Goal: Task Accomplishment & Management: Use online tool/utility

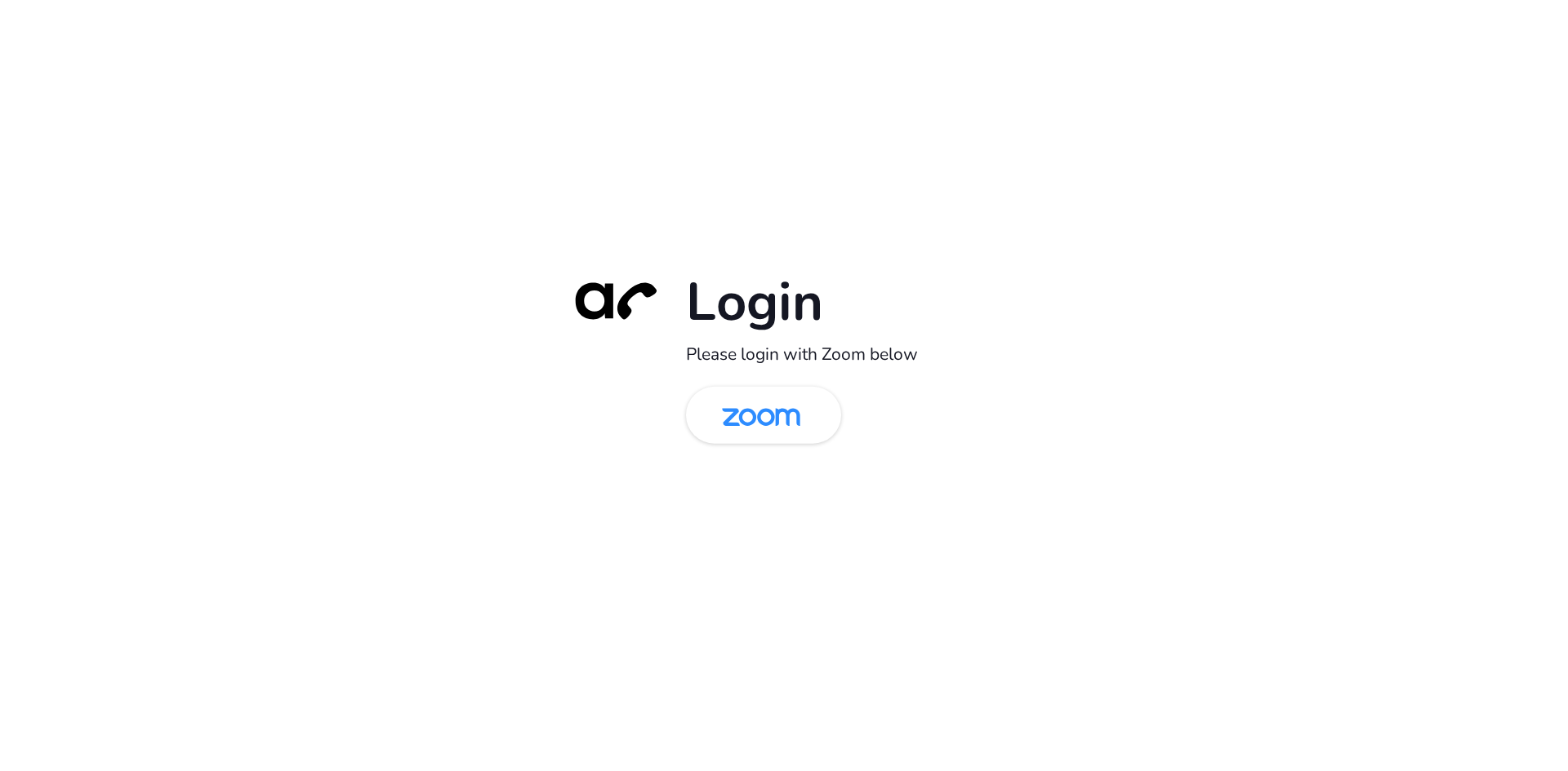
click at [778, 413] on img at bounding box center [761, 417] width 112 height 53
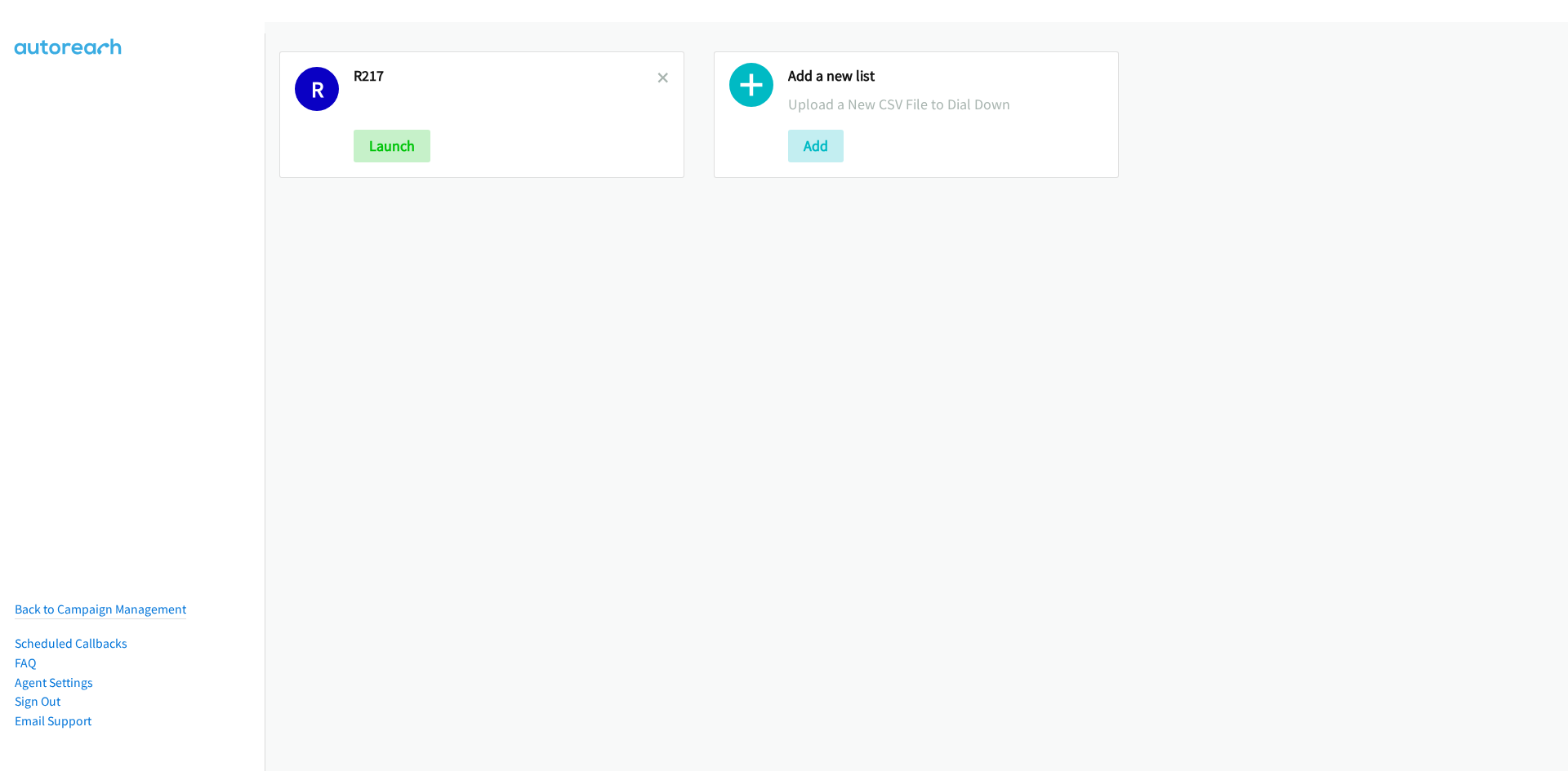
click at [660, 71] on link at bounding box center [663, 78] width 11 height 19
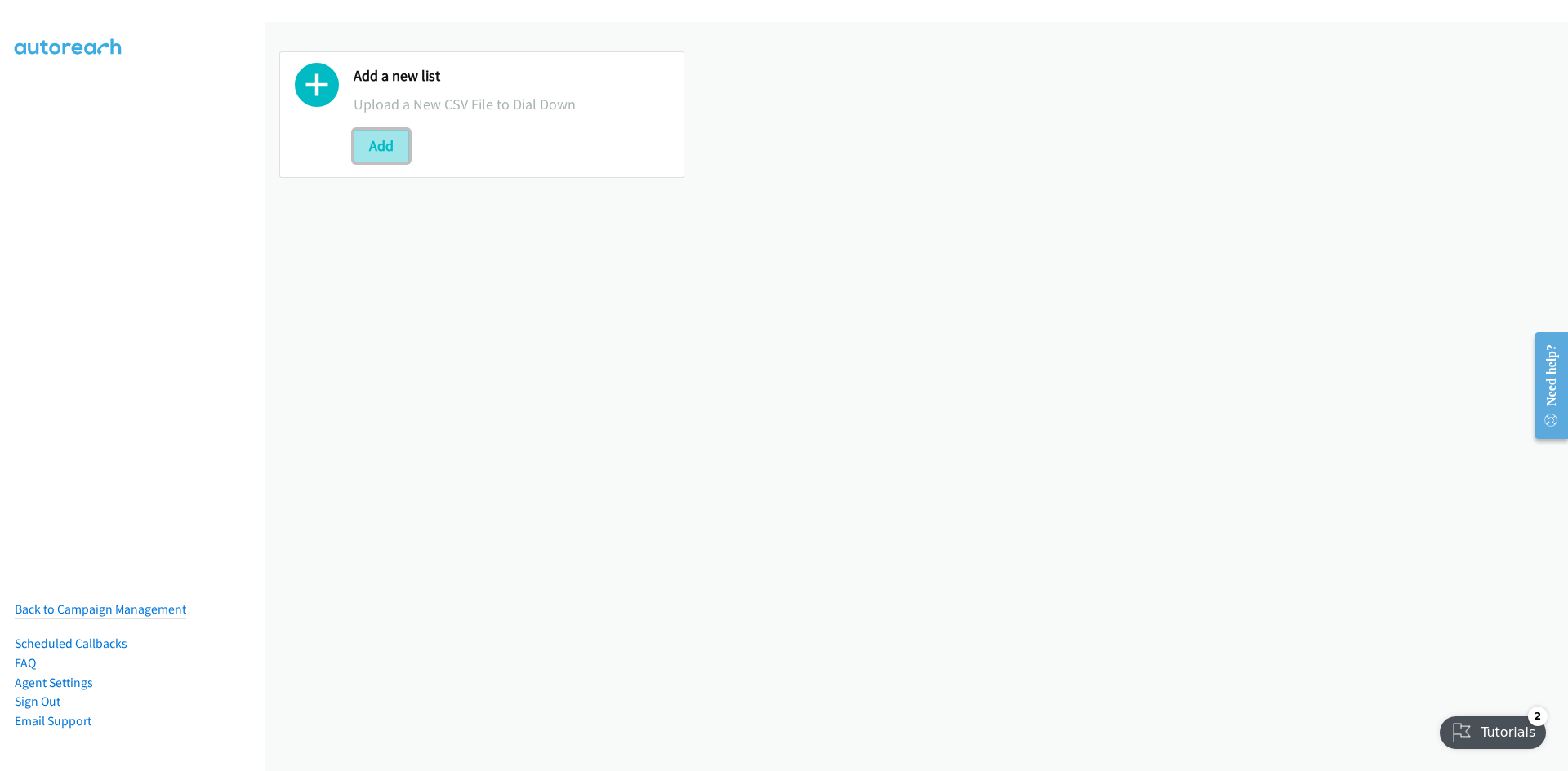
click at [394, 148] on button "Add" at bounding box center [382, 146] width 56 height 33
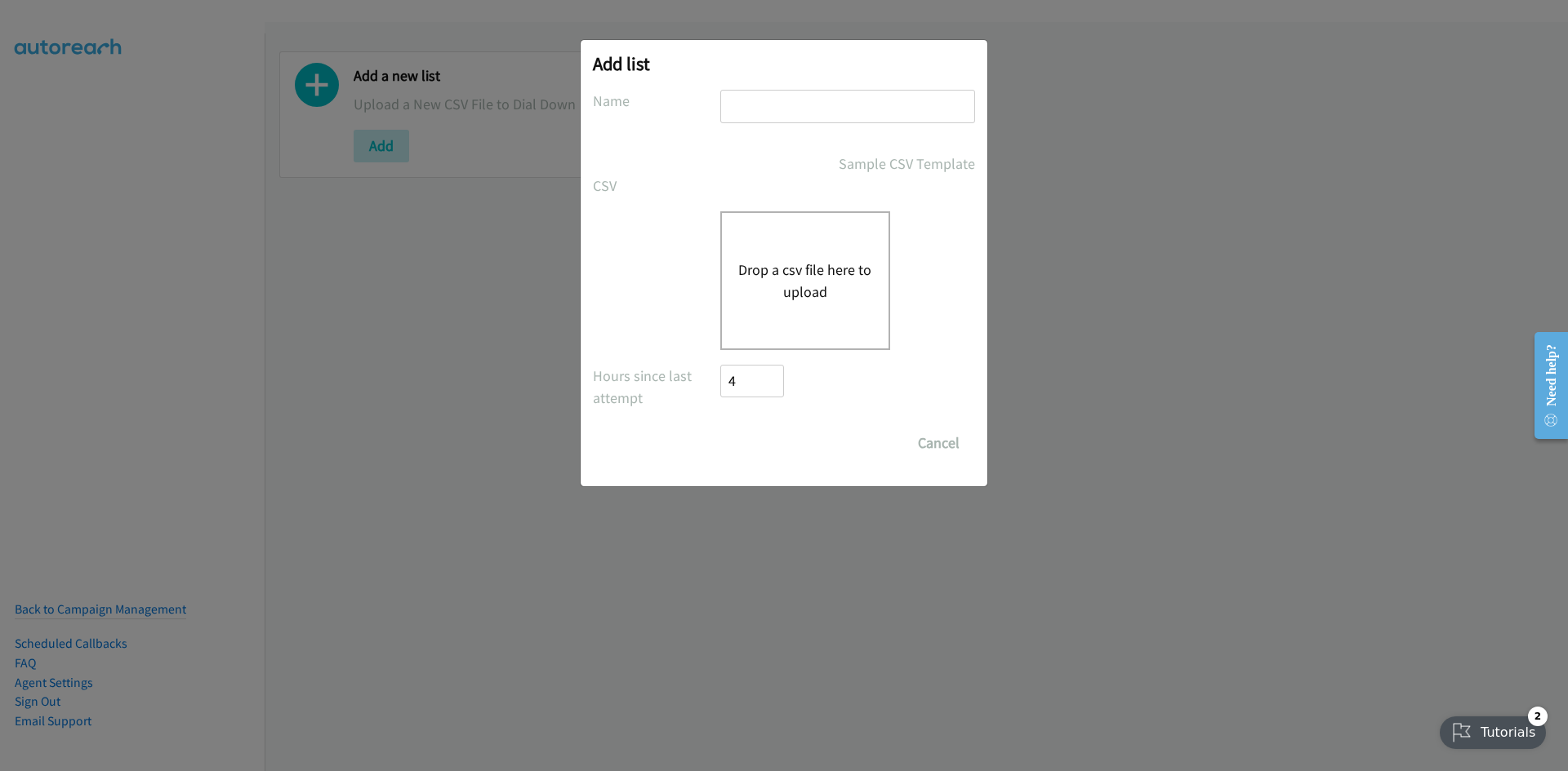
click at [751, 119] on input "text" at bounding box center [848, 106] width 254 height 34
type input "Zendesk plz"
click at [793, 210] on form "No phone fields were returned for that Report or List View Please upload a csv …" at bounding box center [784, 274] width 382 height 370
click at [796, 221] on div "Drop a csv file here to upload" at bounding box center [805, 281] width 170 height 139
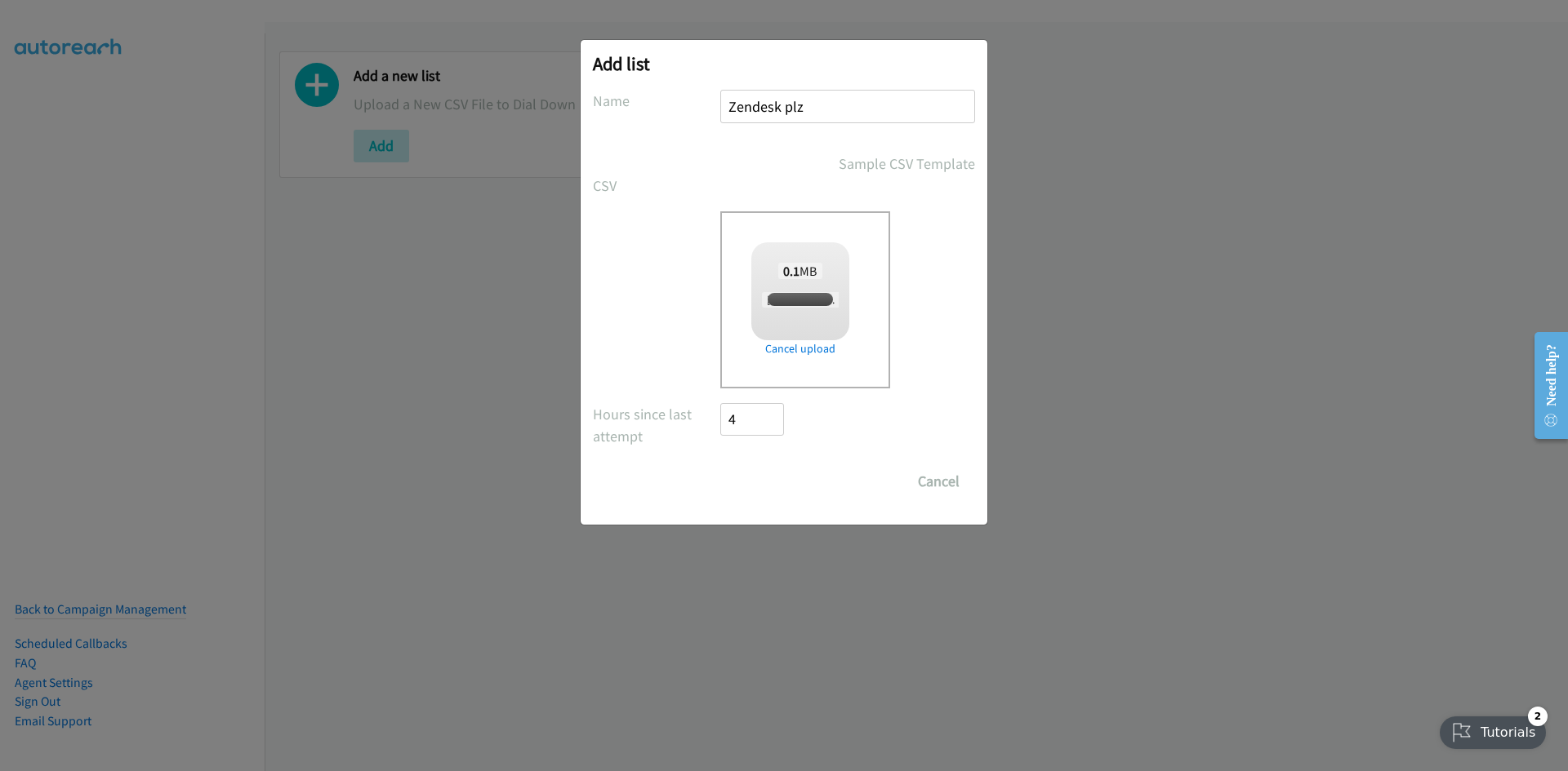
checkbox input "true"
click at [769, 476] on input "Save List" at bounding box center [763, 481] width 85 height 33
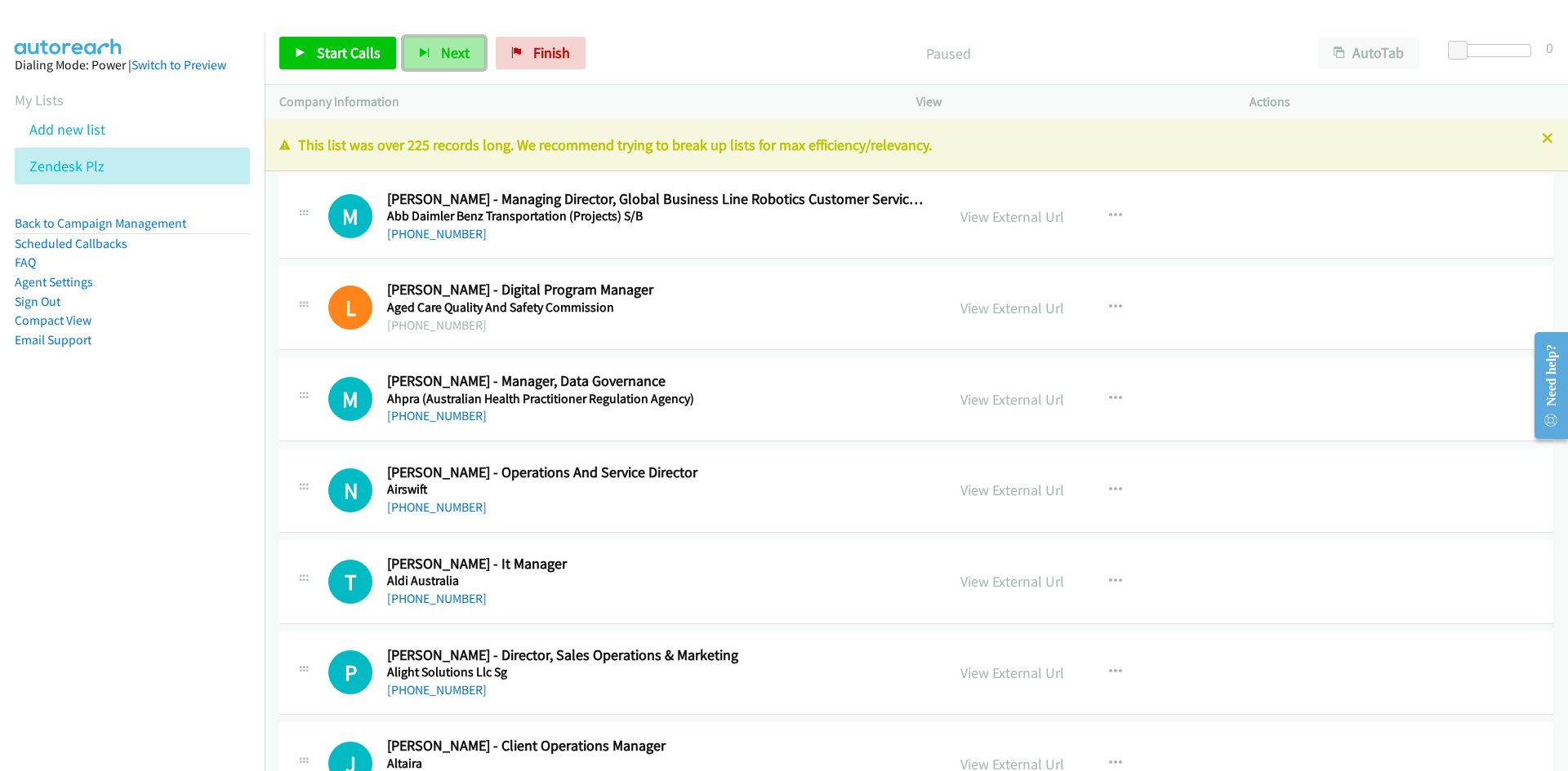
click at [450, 51] on span "Next" at bounding box center [455, 52] width 29 height 19
click at [466, 48] on button "Next" at bounding box center [445, 53] width 82 height 33
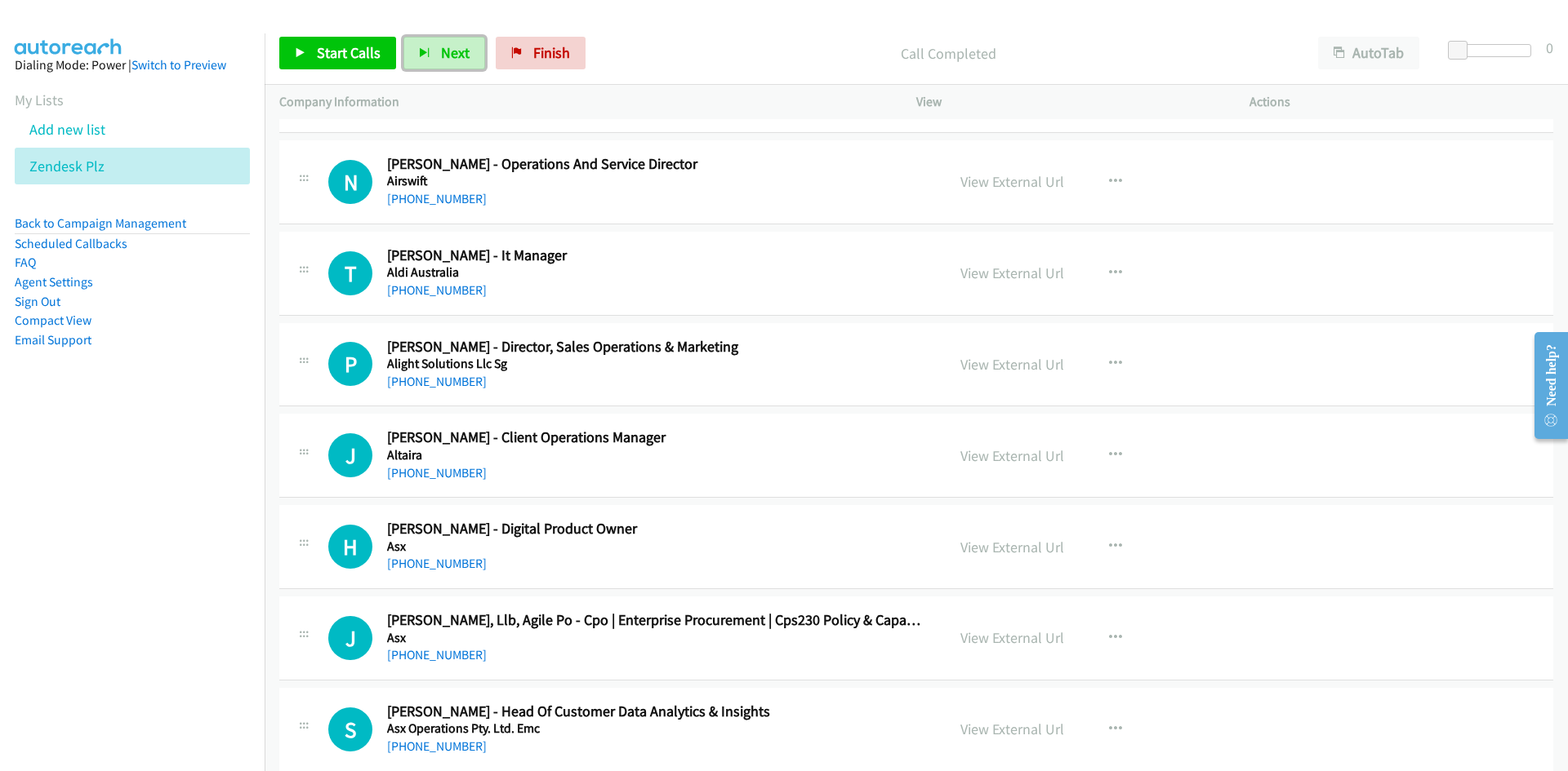
scroll to position [326, 0]
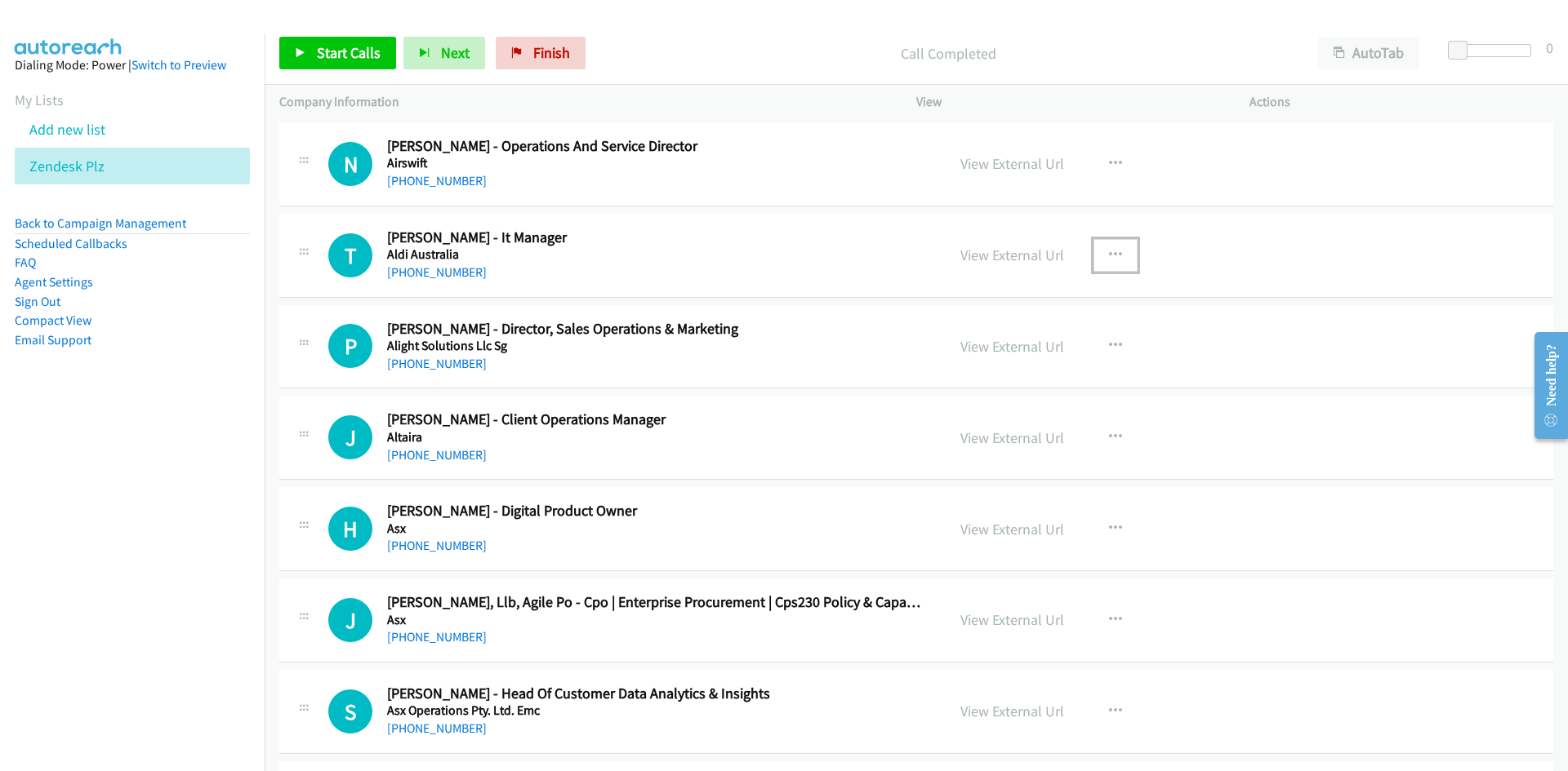
click at [1099, 250] on button "button" at bounding box center [1115, 256] width 44 height 33
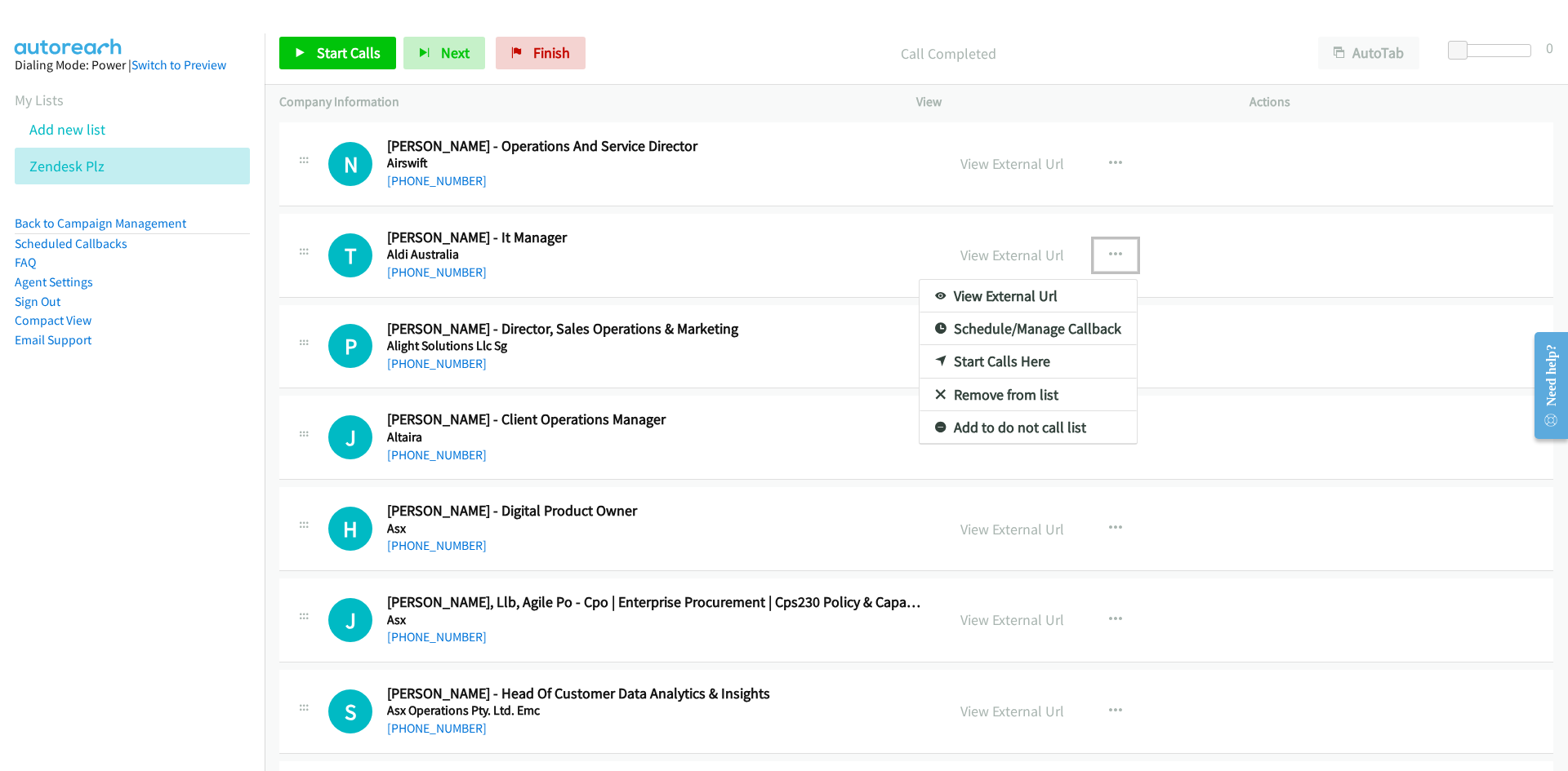
click at [1003, 367] on link "Start Calls Here" at bounding box center [1027, 362] width 217 height 33
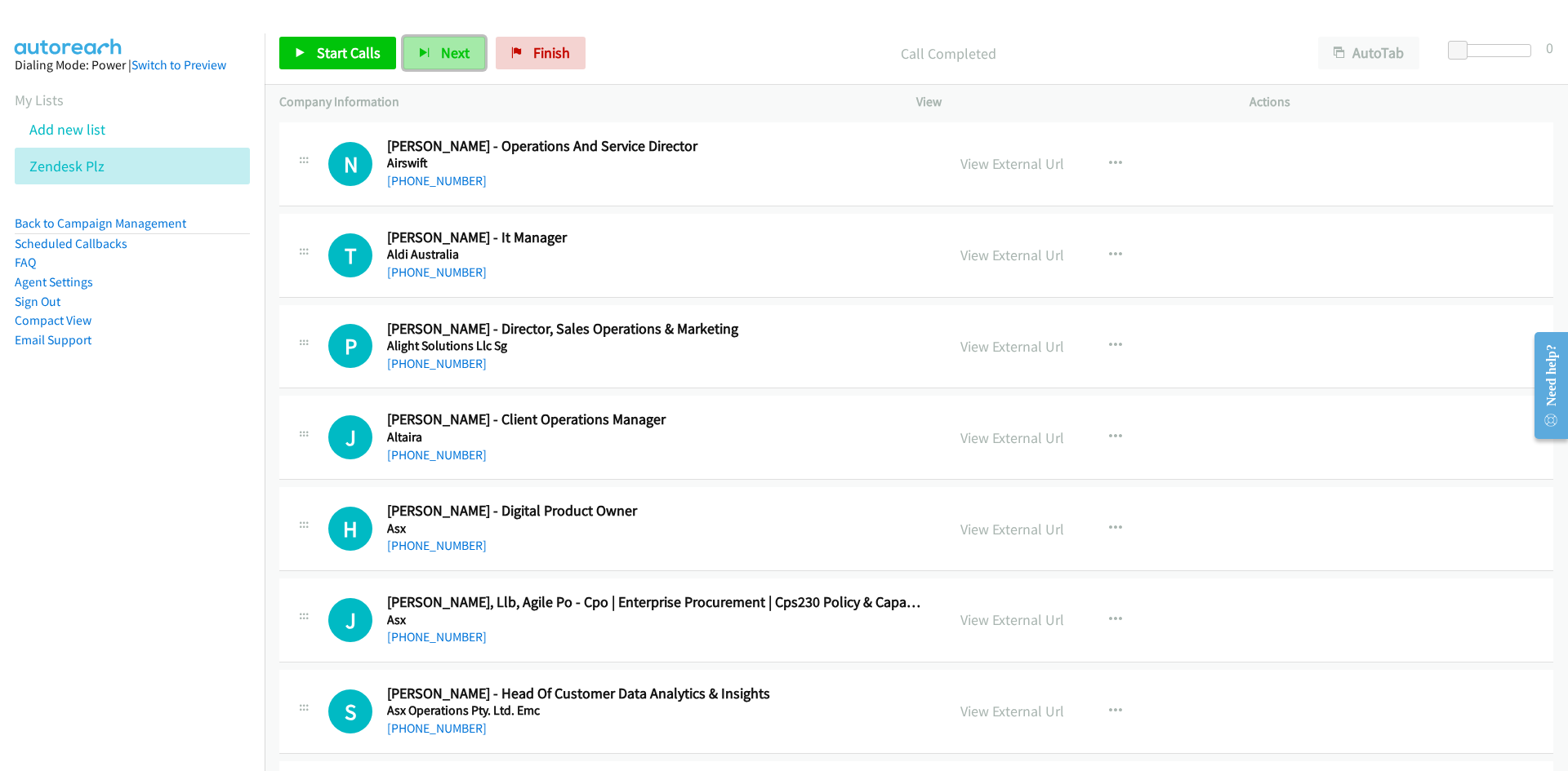
click at [427, 53] on icon "button" at bounding box center [424, 54] width 11 height 11
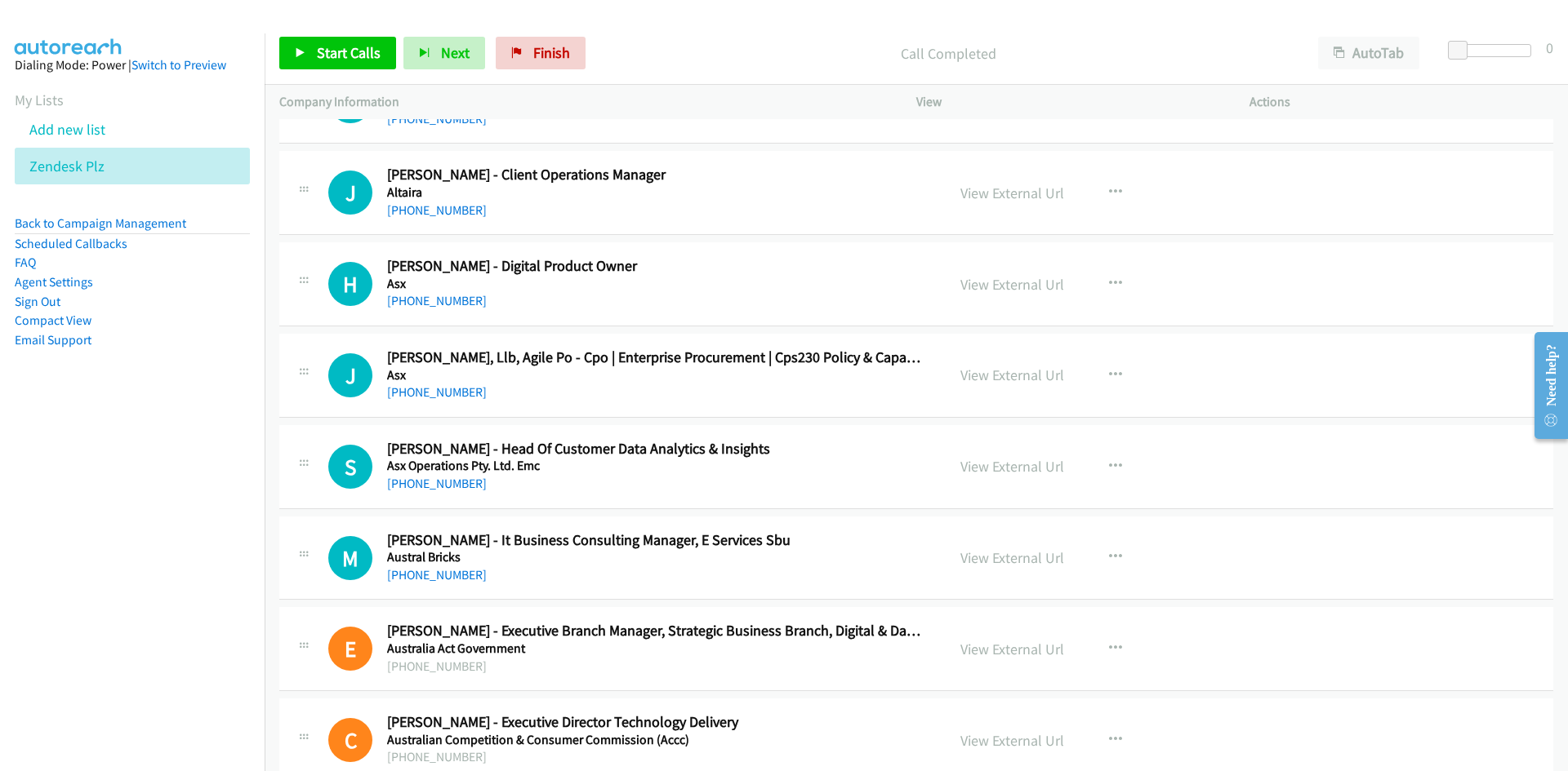
scroll to position [653, 0]
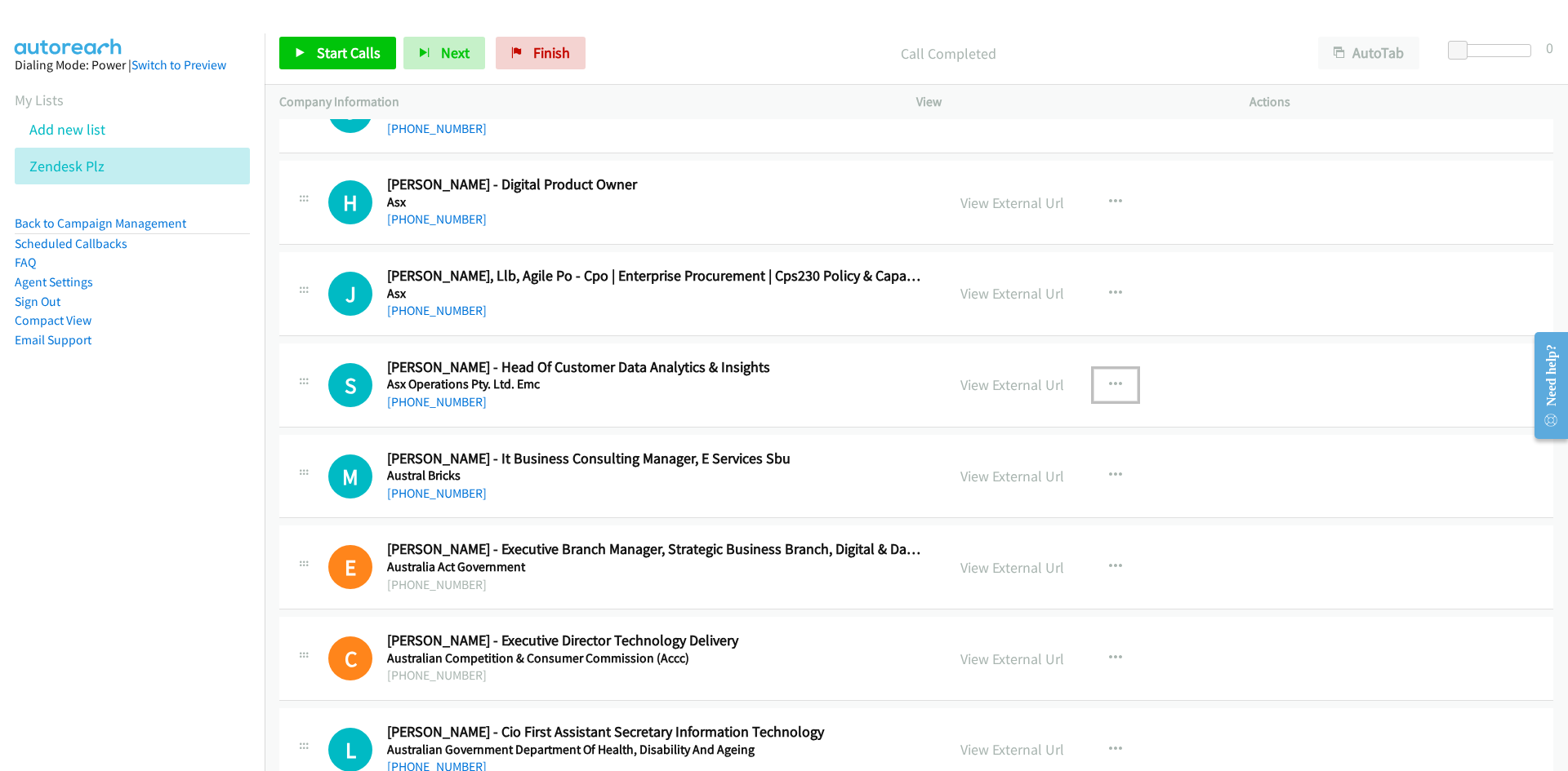
click at [1109, 386] on icon "button" at bounding box center [1115, 386] width 13 height 13
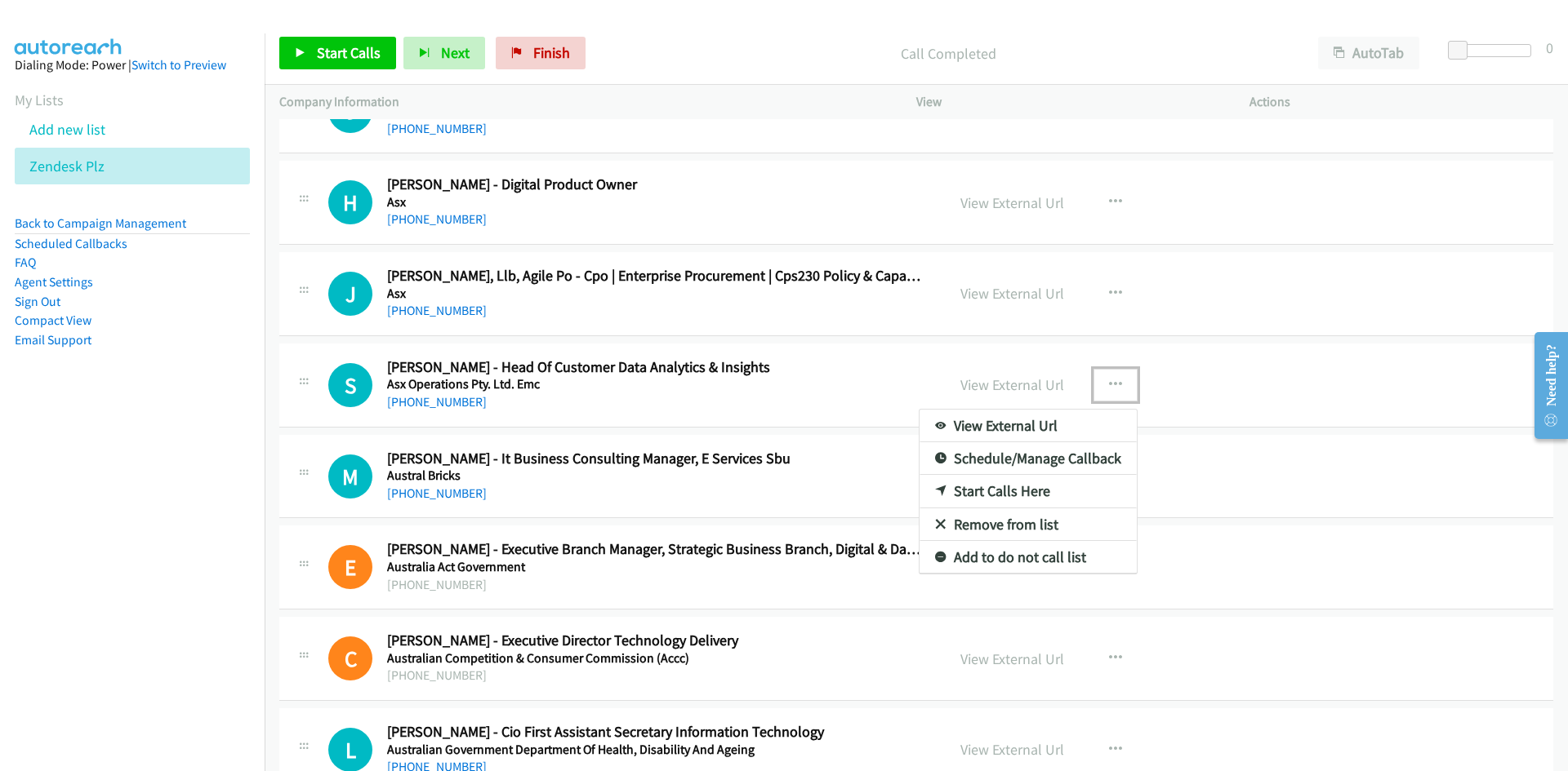
click at [996, 487] on link "Start Calls Here" at bounding box center [1027, 491] width 217 height 33
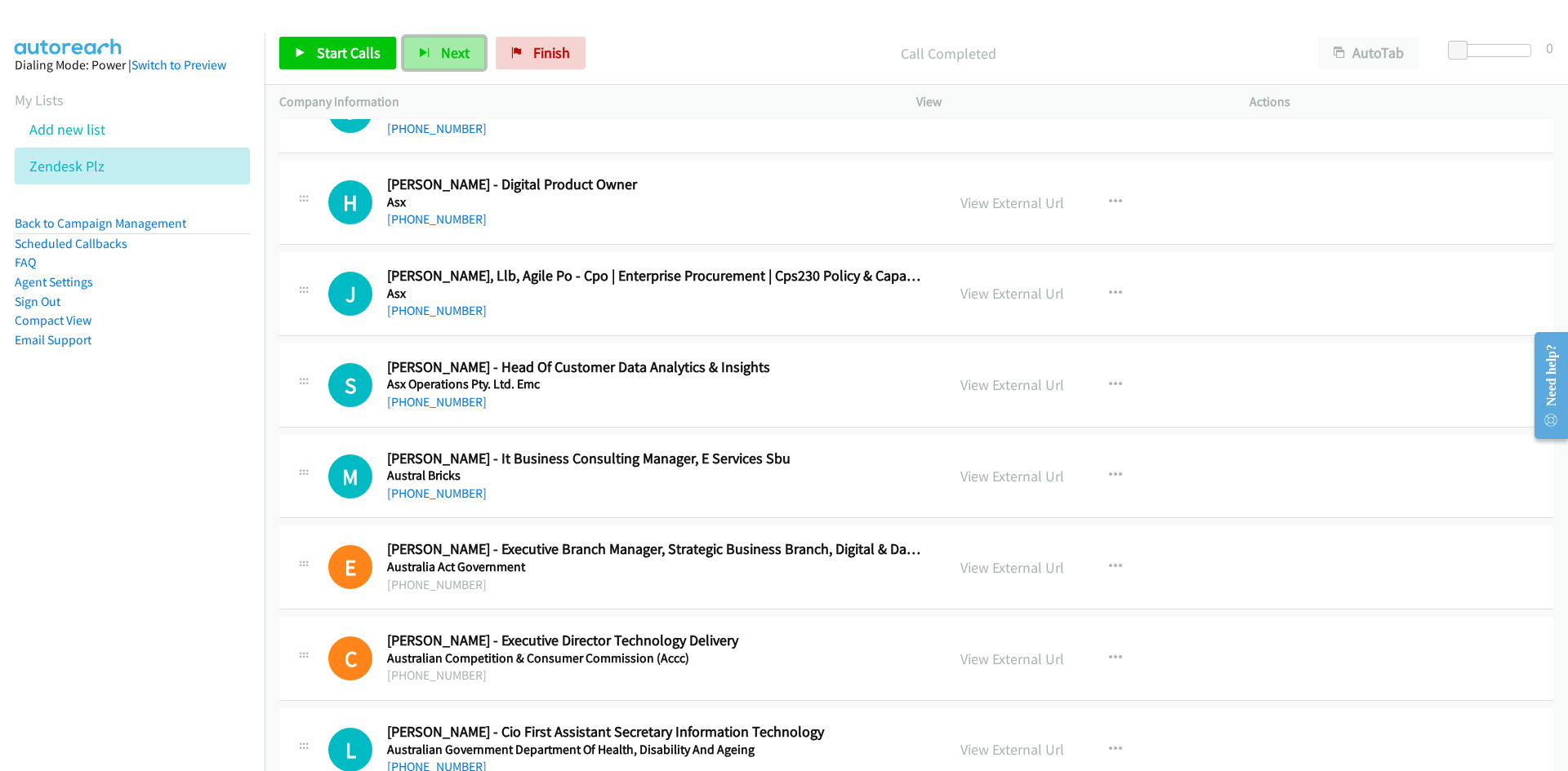
click at [446, 44] on span "Next" at bounding box center [455, 52] width 29 height 19
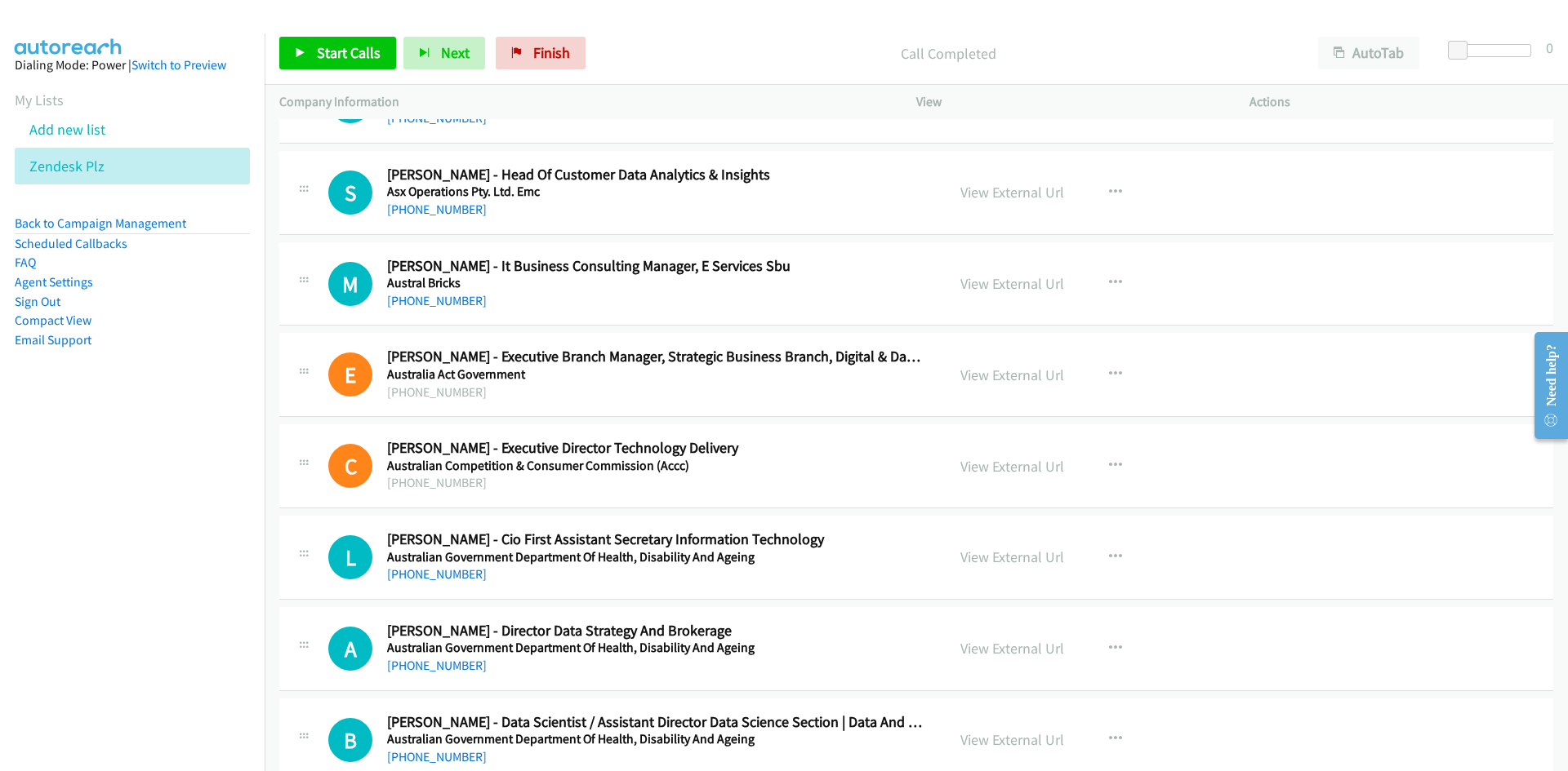
scroll to position [816, 0]
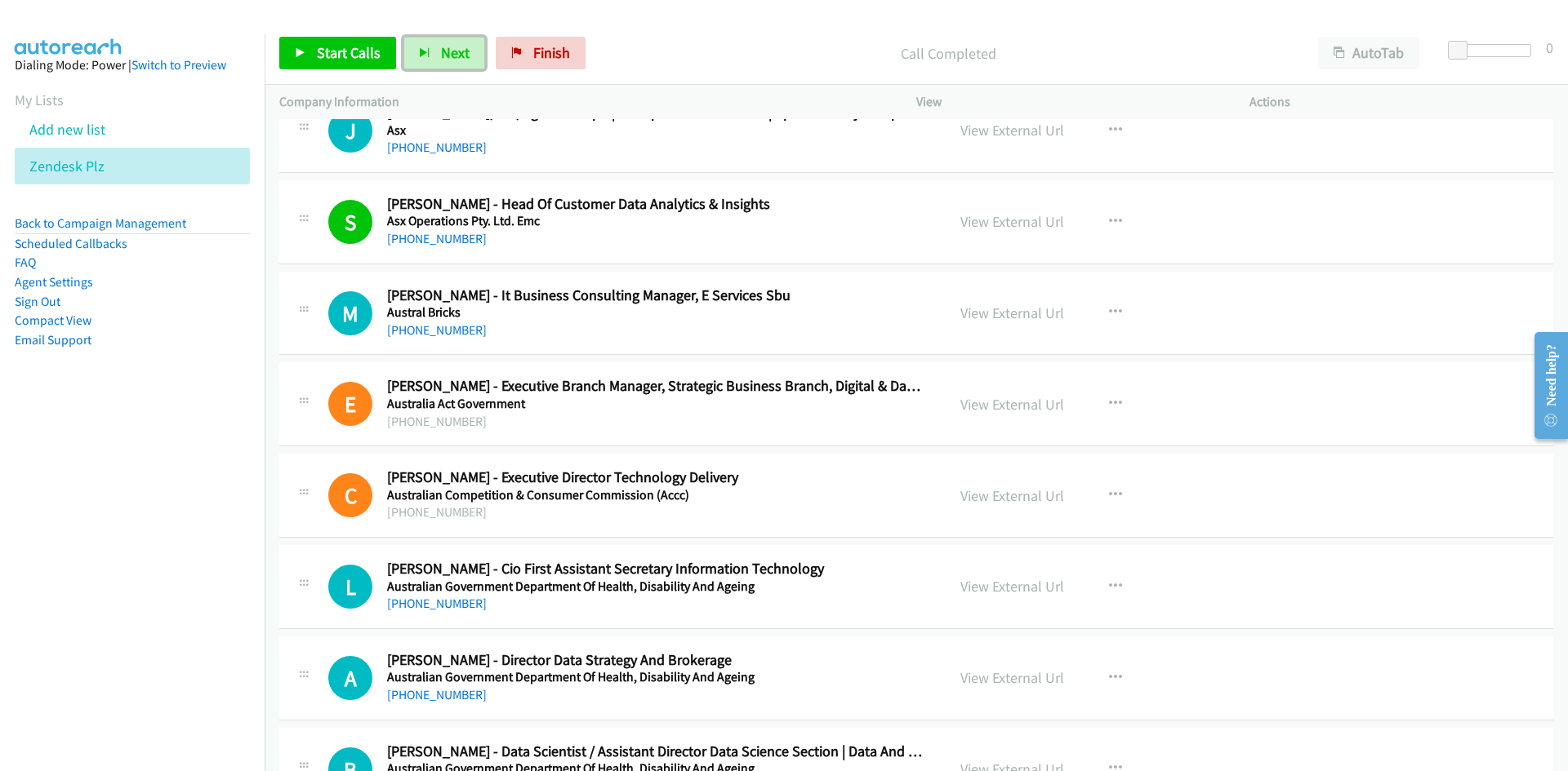
drag, startPoint x: 446, startPoint y: 60, endPoint x: 521, endPoint y: 177, distance: 139.0
click at [446, 60] on span "Next" at bounding box center [455, 52] width 29 height 19
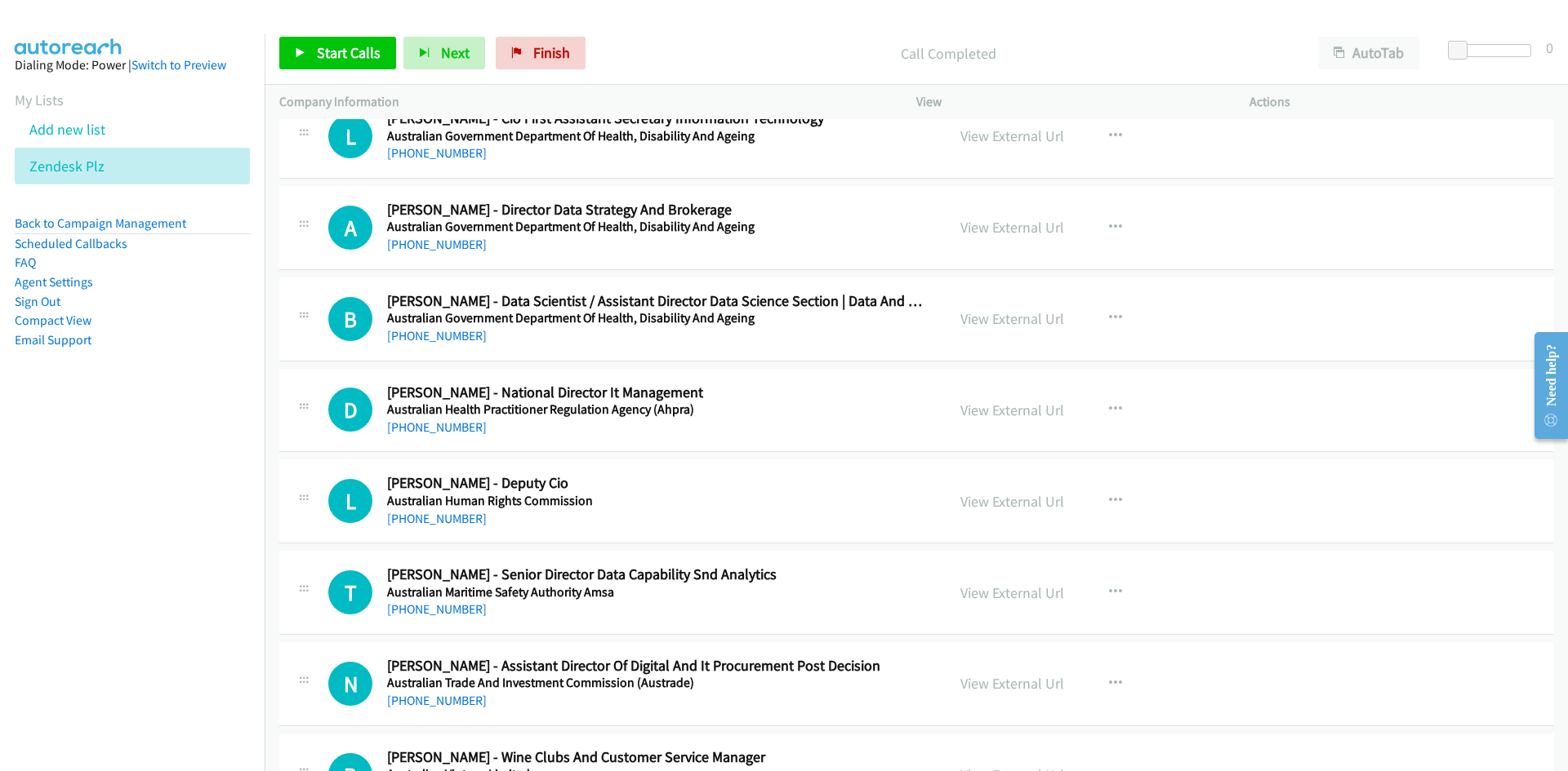
scroll to position [1306, 0]
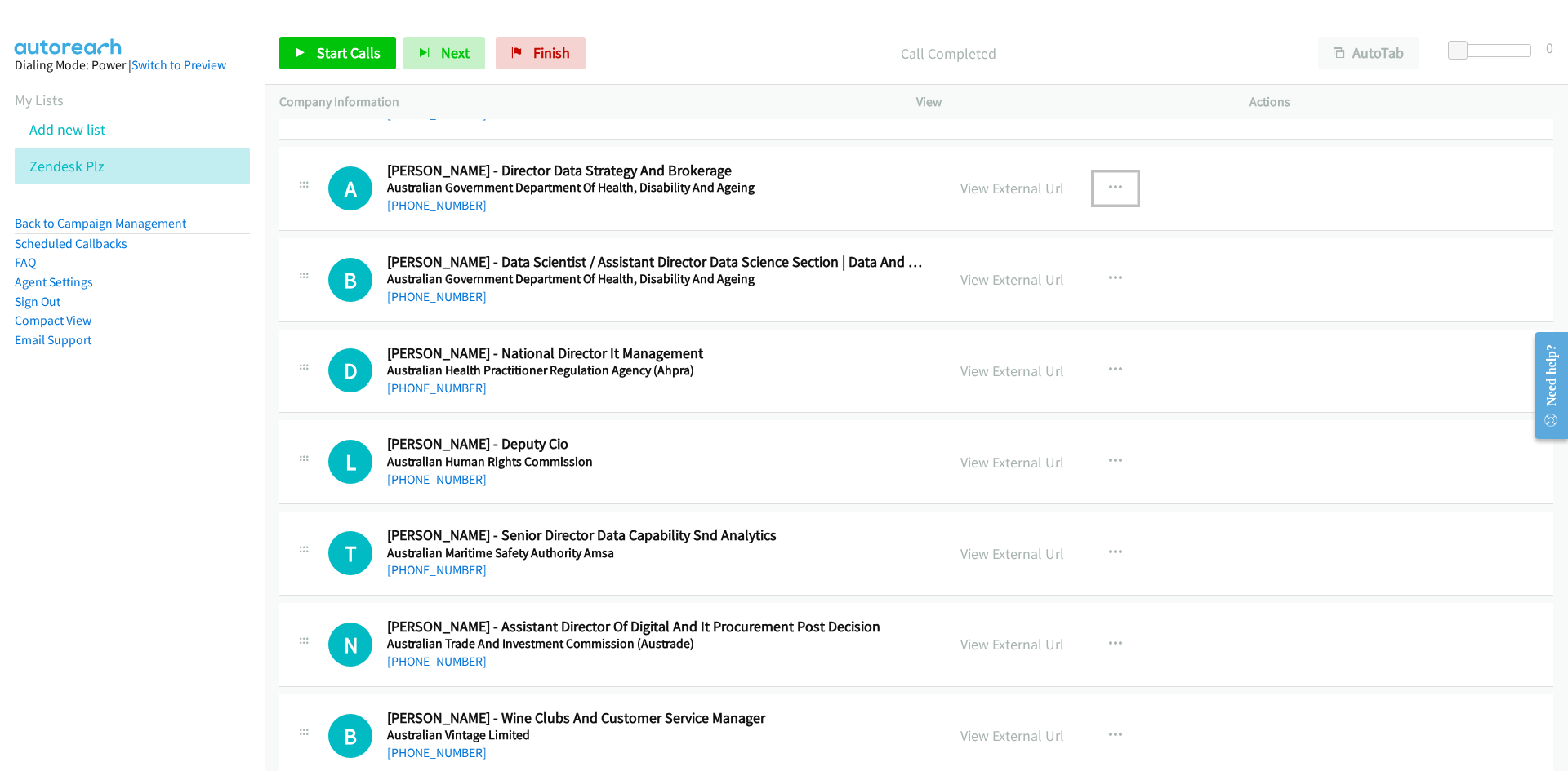
click at [1109, 185] on icon "button" at bounding box center [1115, 189] width 13 height 13
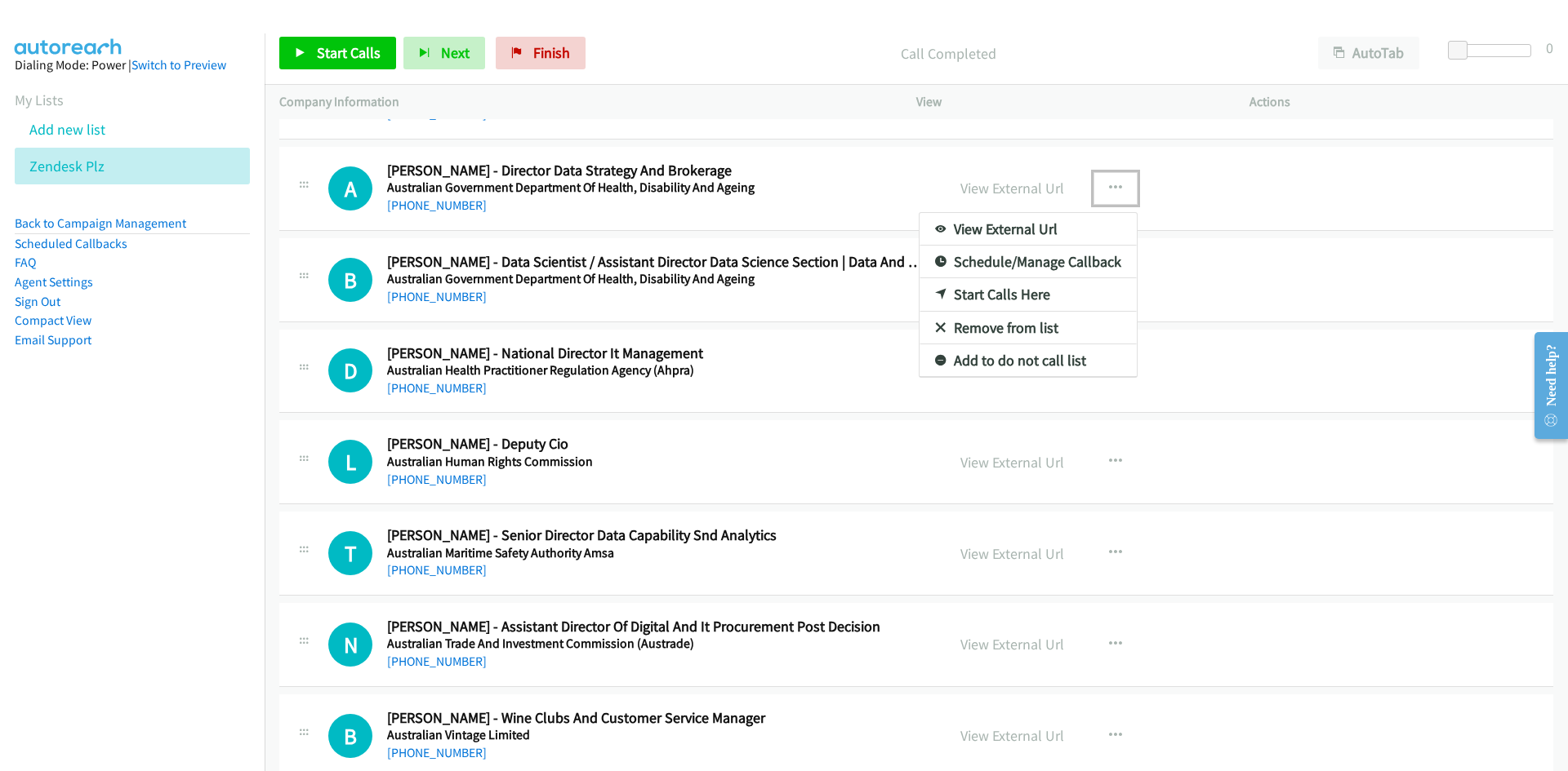
click at [996, 294] on link "Start Calls Here" at bounding box center [1027, 294] width 217 height 33
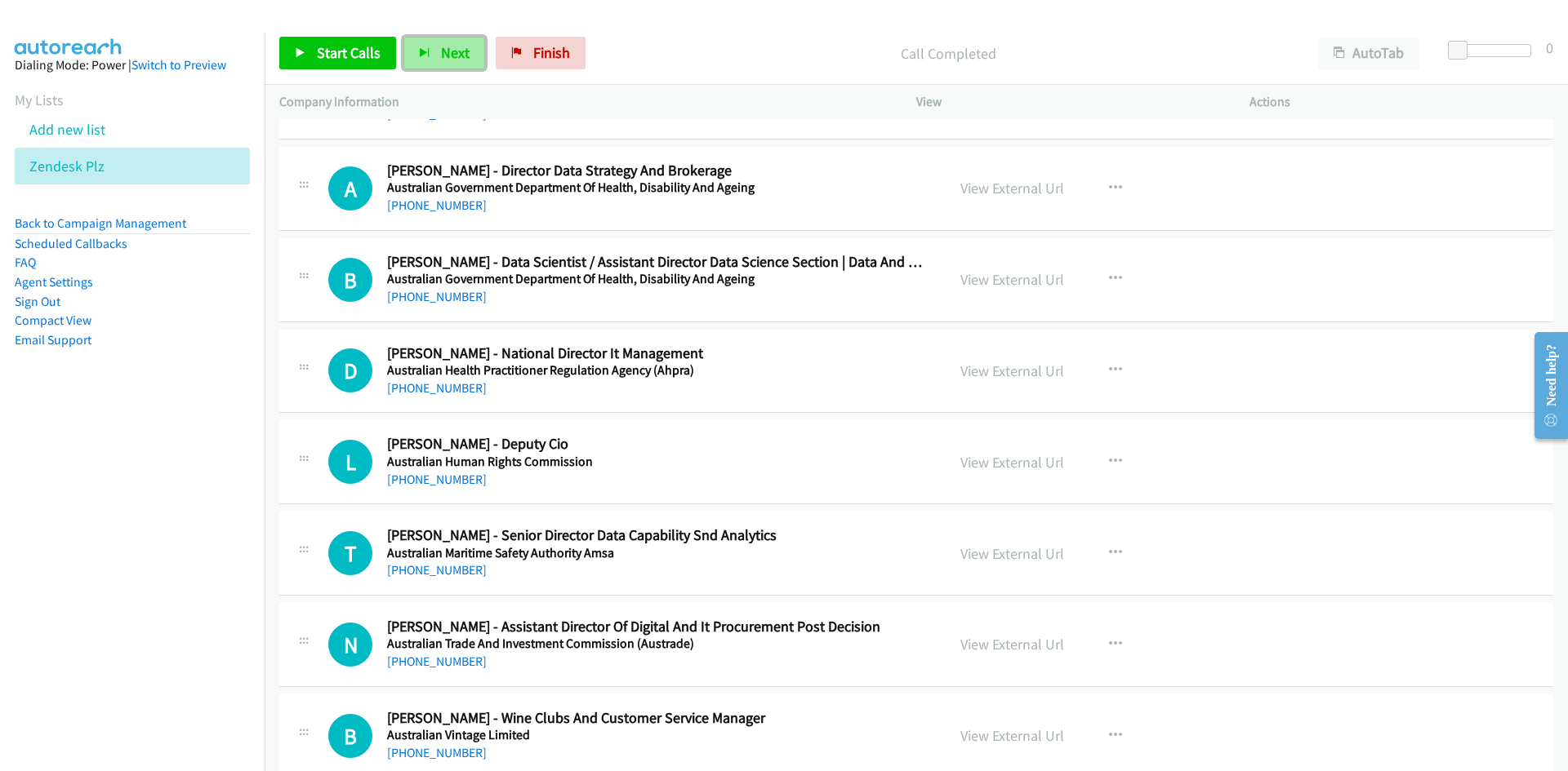
click at [455, 39] on button "Next" at bounding box center [445, 53] width 82 height 33
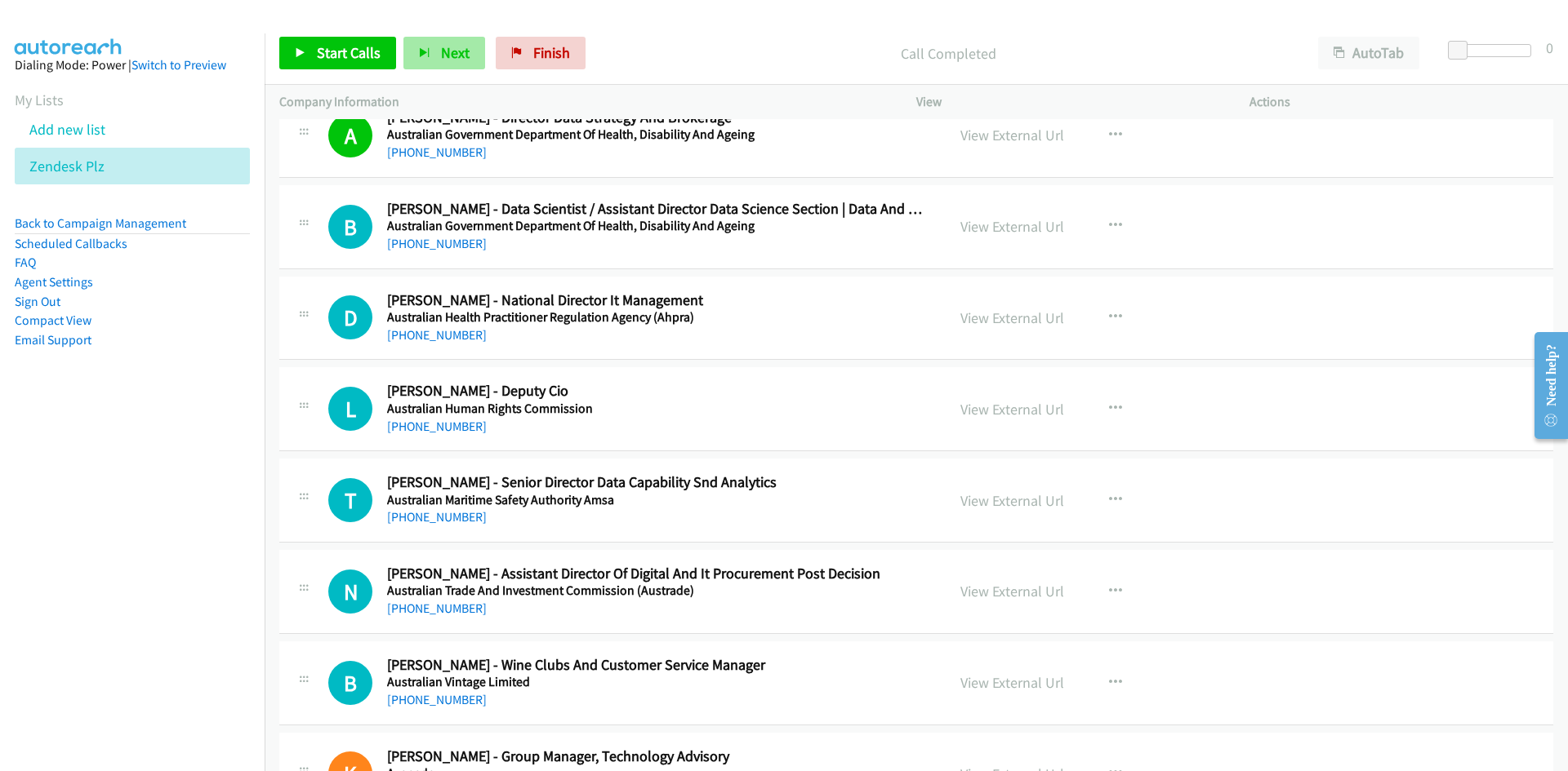
scroll to position [1388, 0]
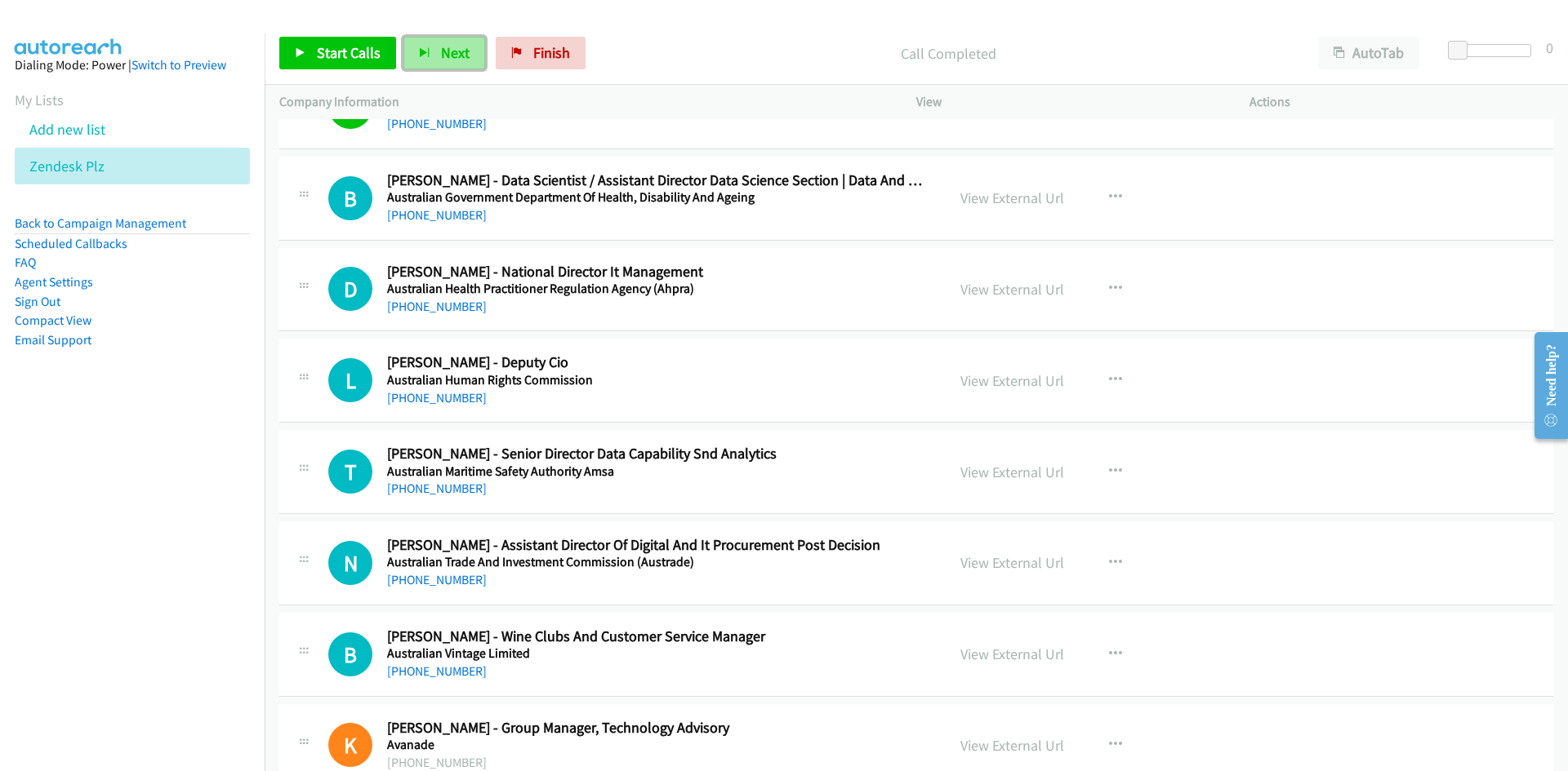
click at [441, 44] on span "Next" at bounding box center [455, 52] width 29 height 19
click at [441, 52] on span "Next" at bounding box center [455, 52] width 29 height 19
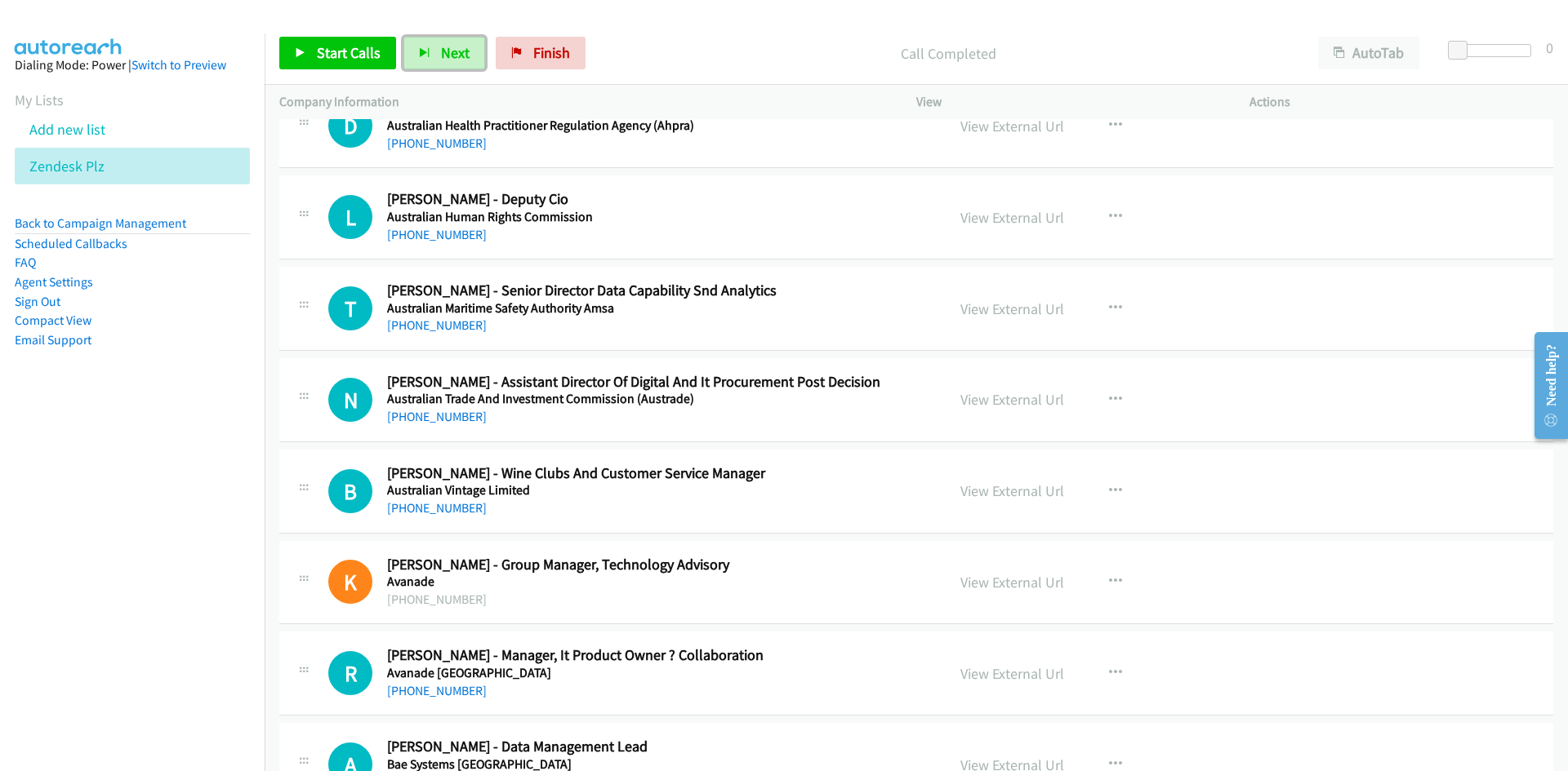
scroll to position [1469, 0]
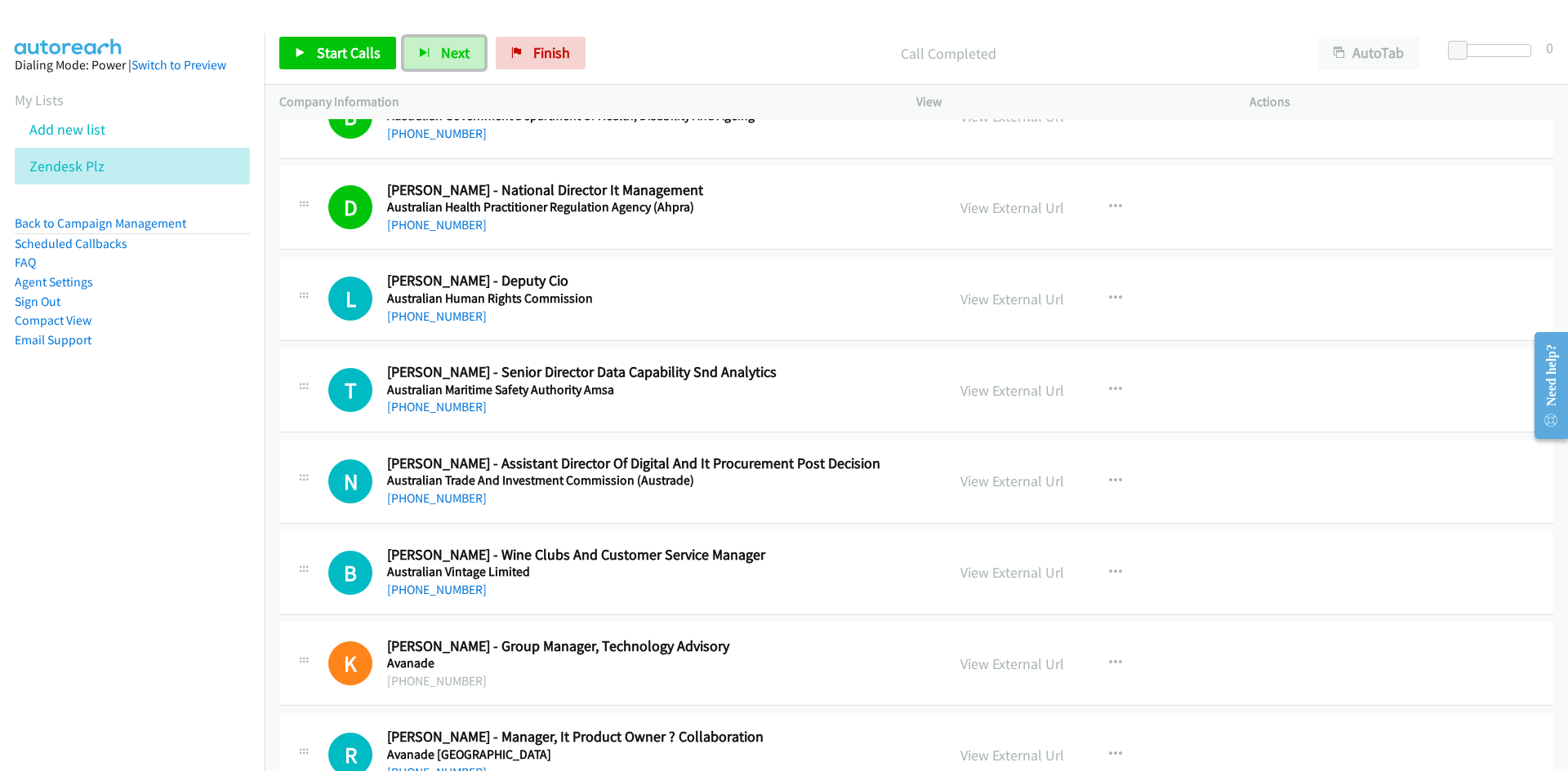
click at [441, 47] on span "Next" at bounding box center [455, 52] width 29 height 19
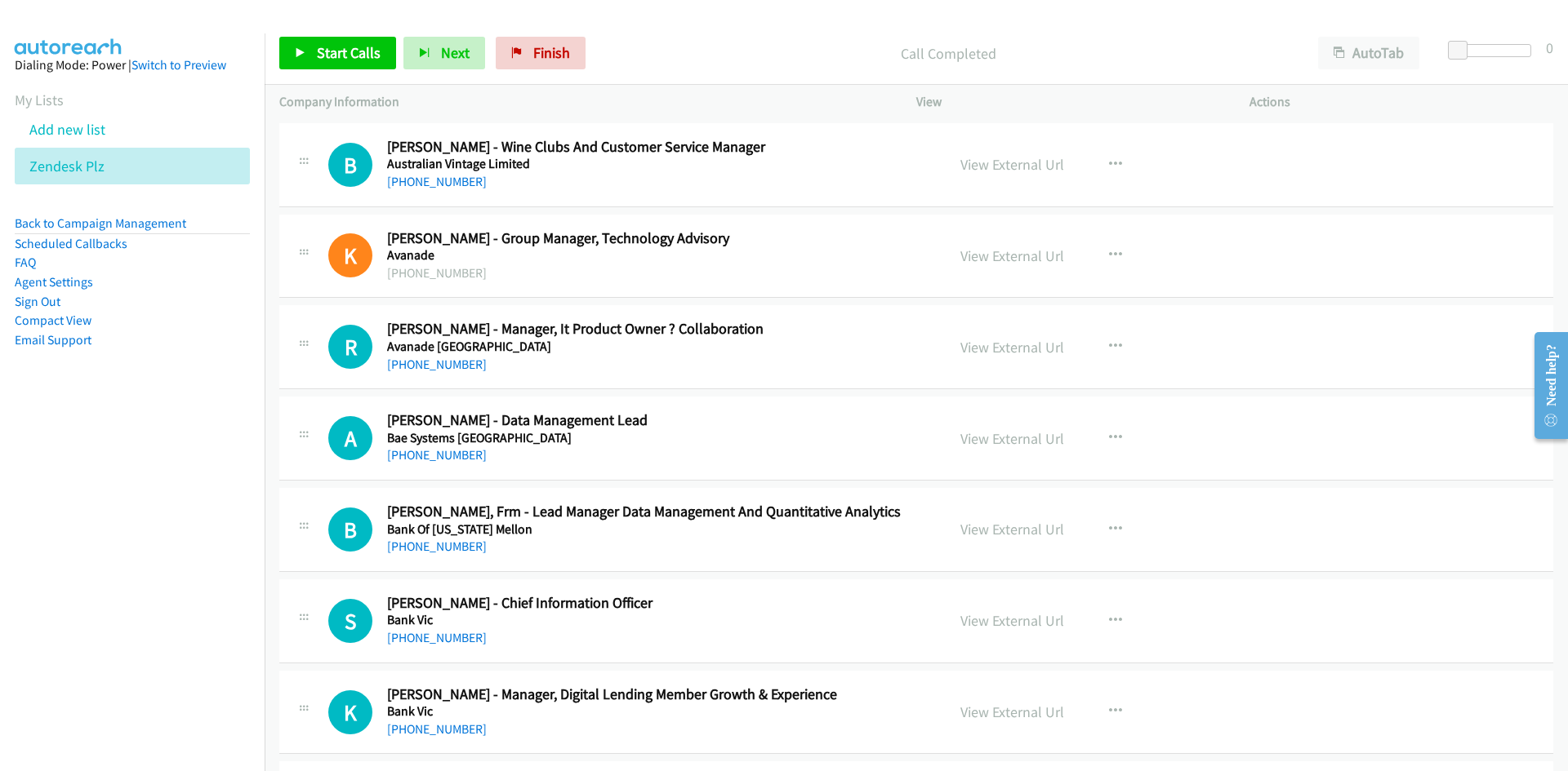
scroll to position [1795, 0]
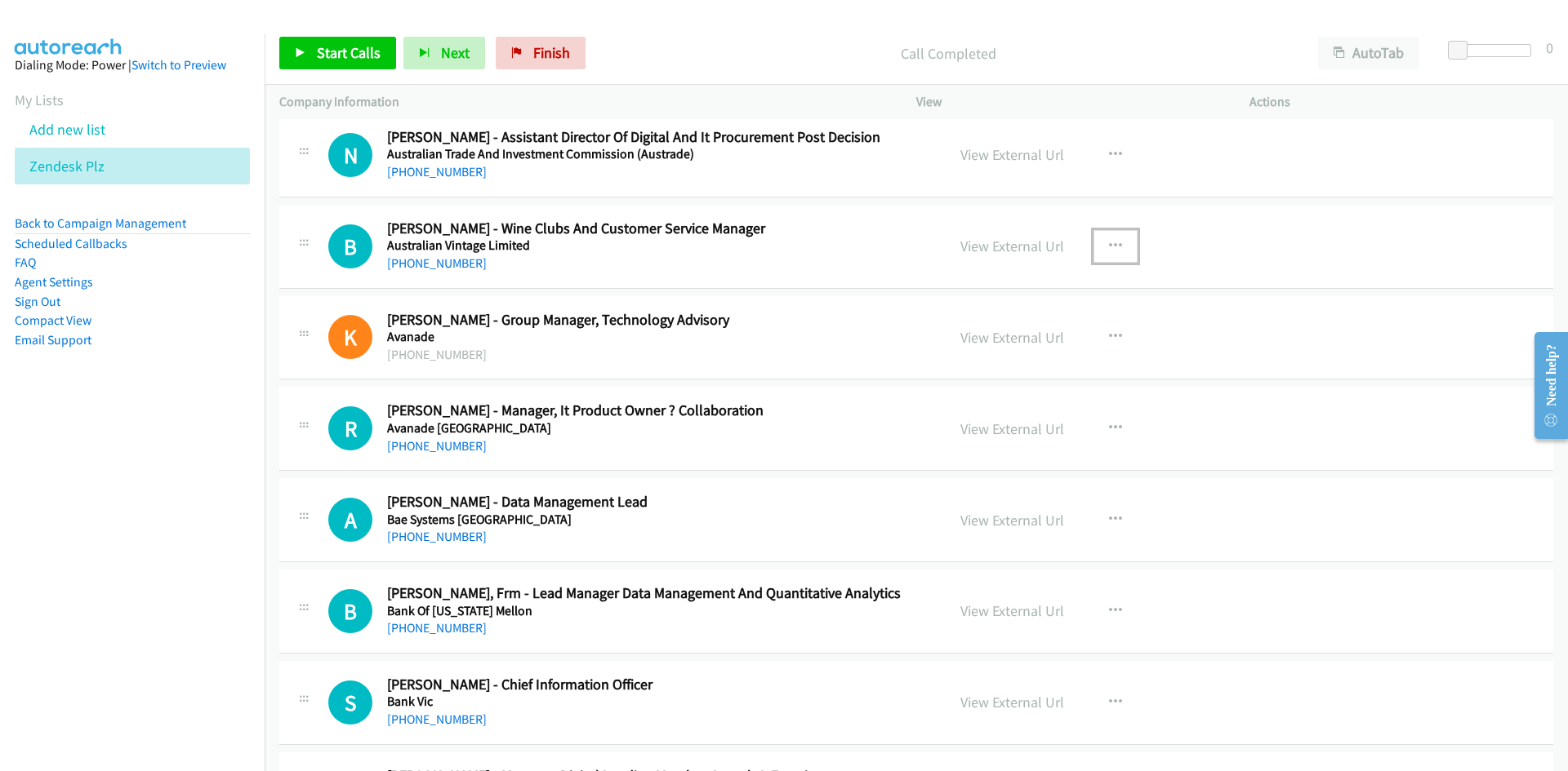
click at [1114, 240] on icon "button" at bounding box center [1115, 247] width 13 height 13
click at [992, 354] on link "Start Calls Here" at bounding box center [1027, 353] width 217 height 33
click at [449, 50] on span "Next" at bounding box center [455, 52] width 29 height 19
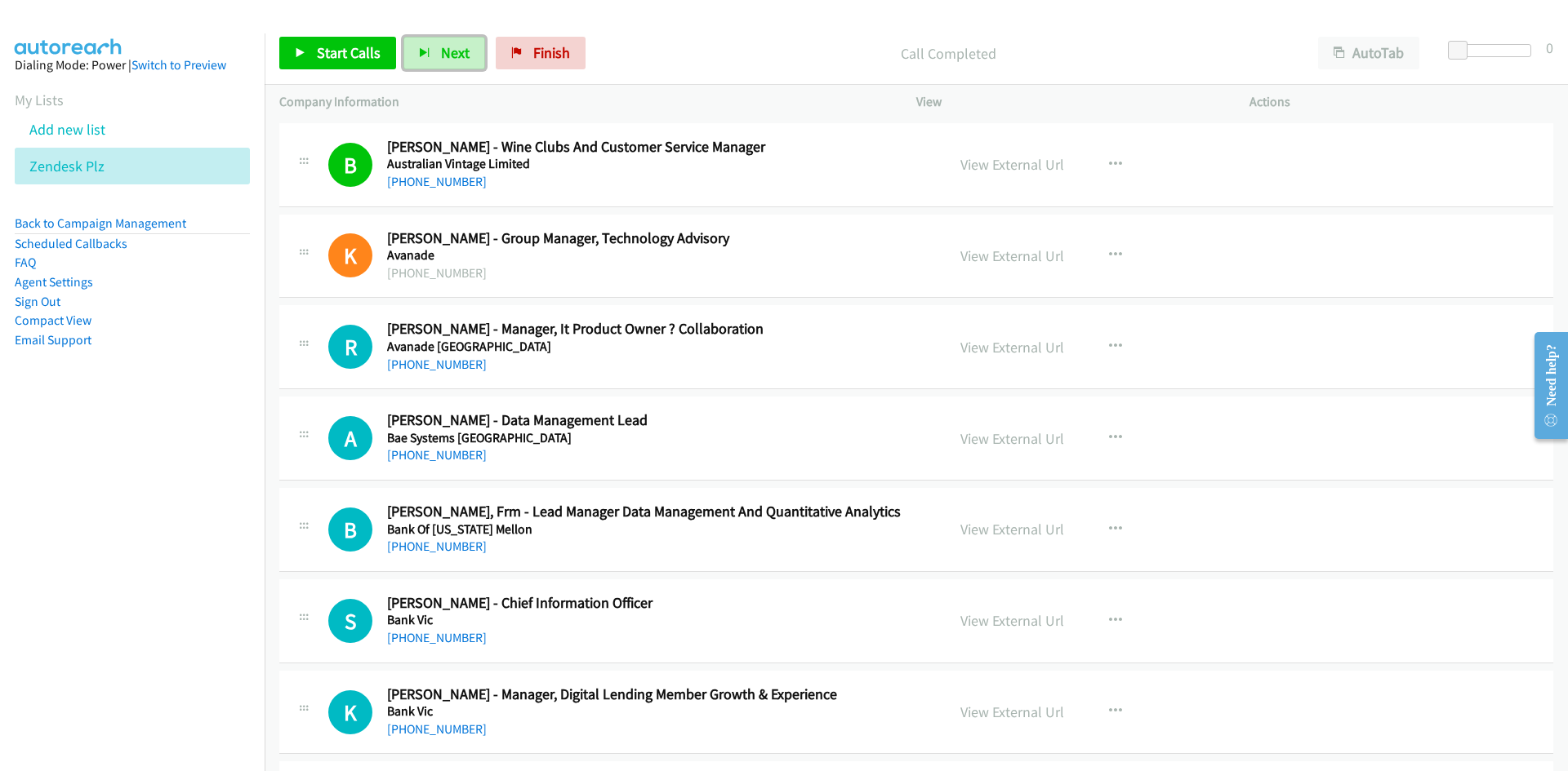
scroll to position [2041, 0]
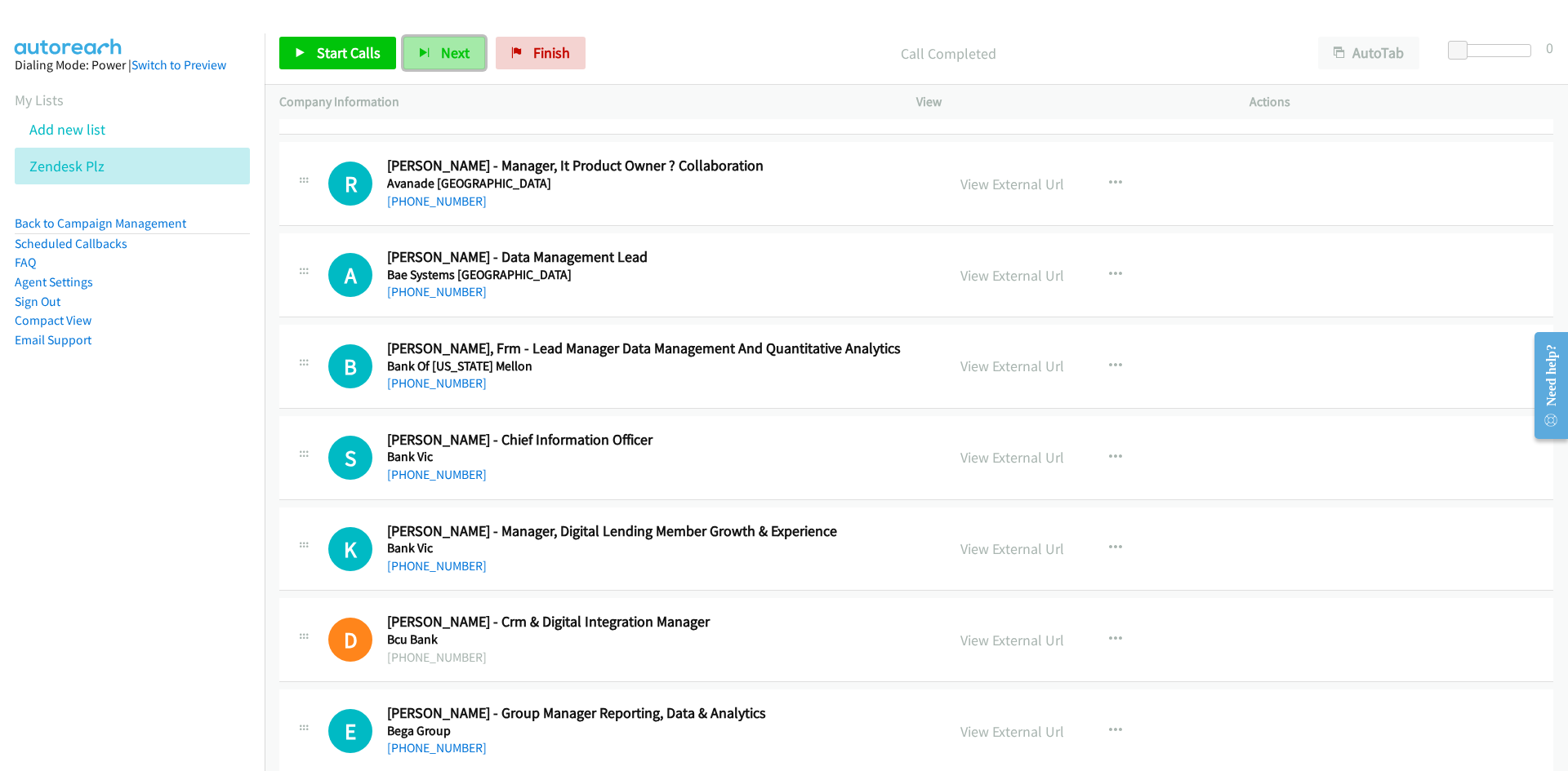
click at [427, 59] on button "Next" at bounding box center [445, 53] width 82 height 33
click at [445, 52] on span "Next" at bounding box center [455, 52] width 29 height 19
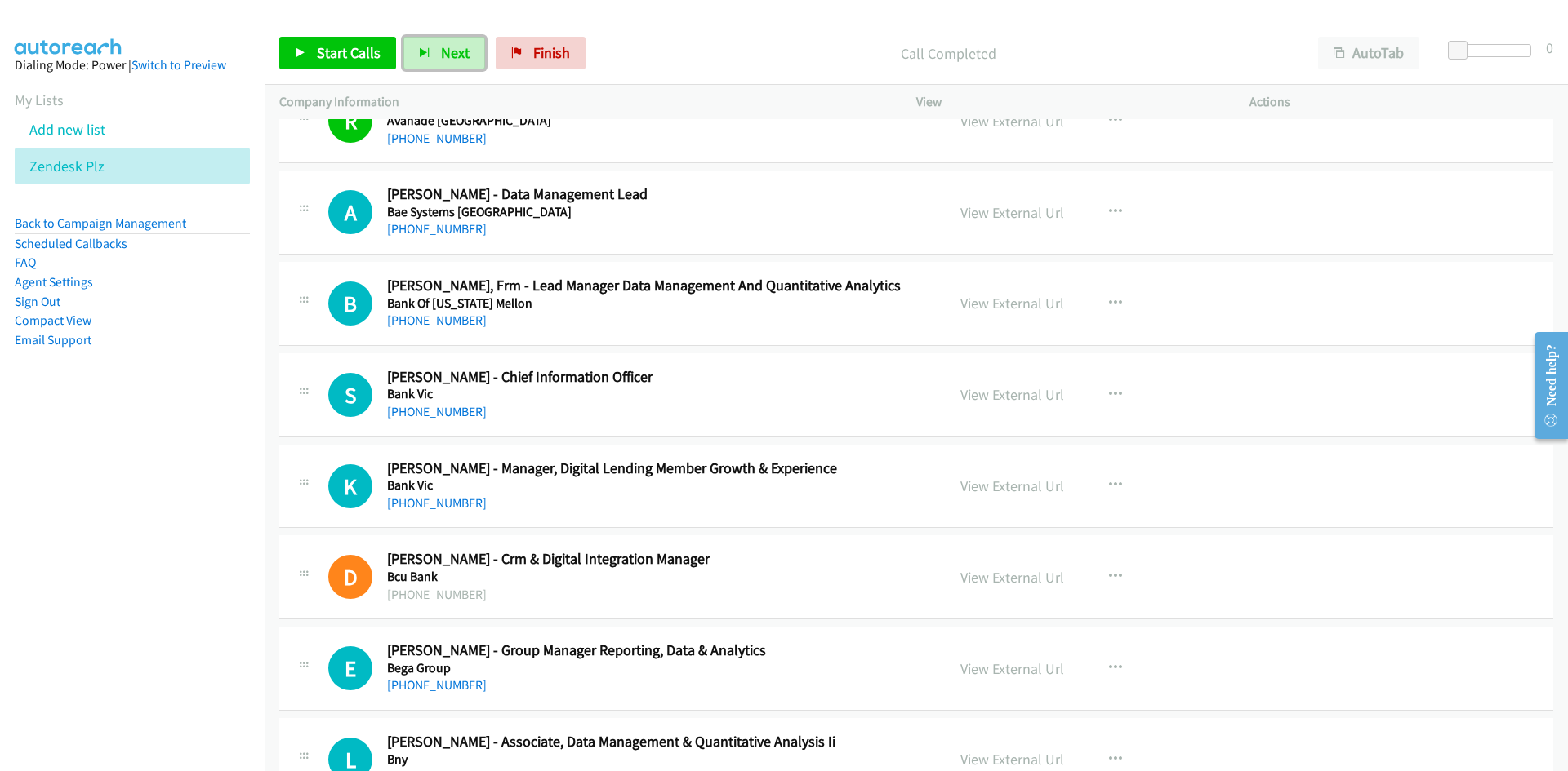
scroll to position [2122, 0]
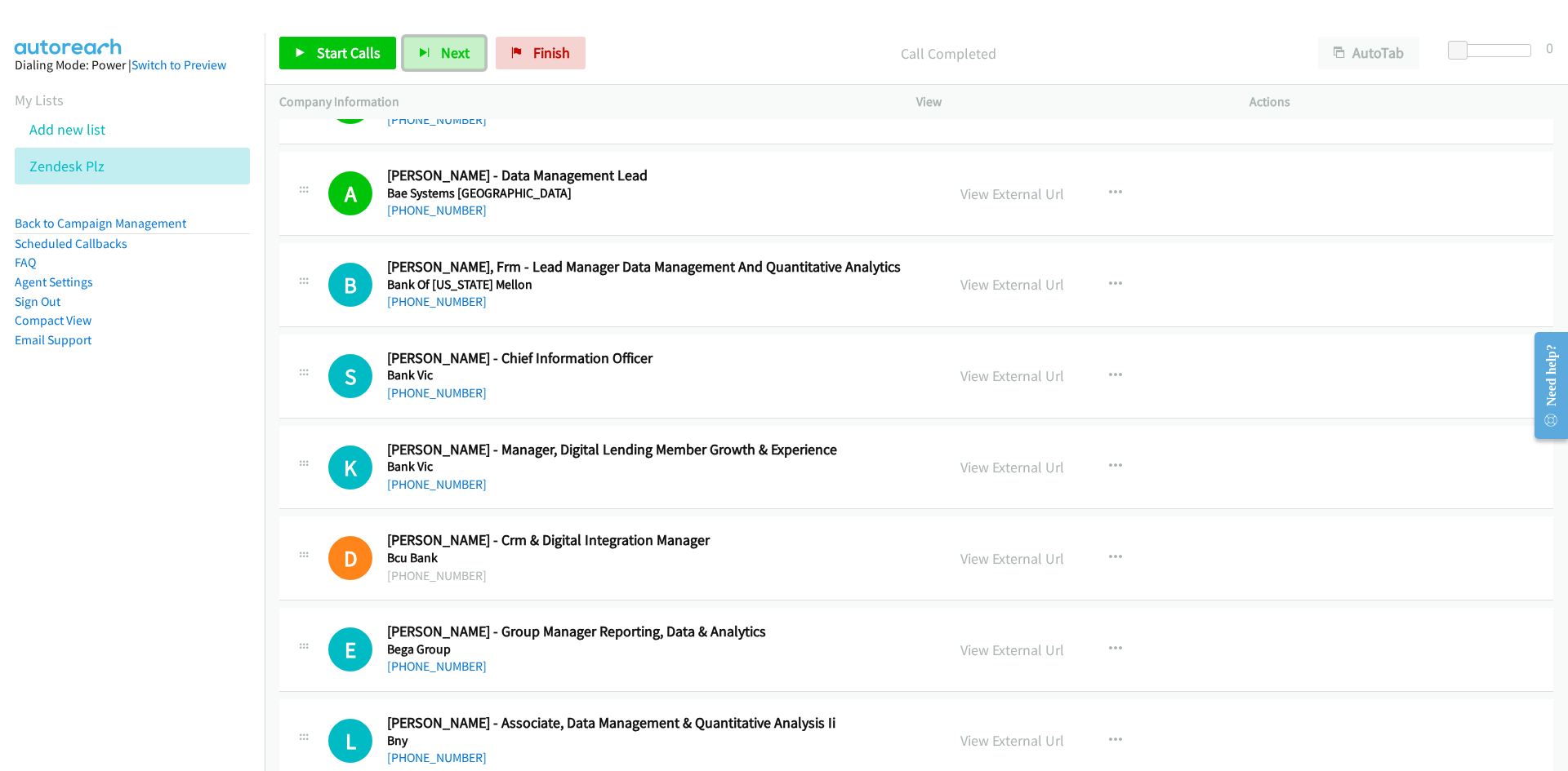
drag, startPoint x: 450, startPoint y: 59, endPoint x: 481, endPoint y: 90, distance: 43.8
click at [450, 59] on span "Next" at bounding box center [455, 52] width 29 height 19
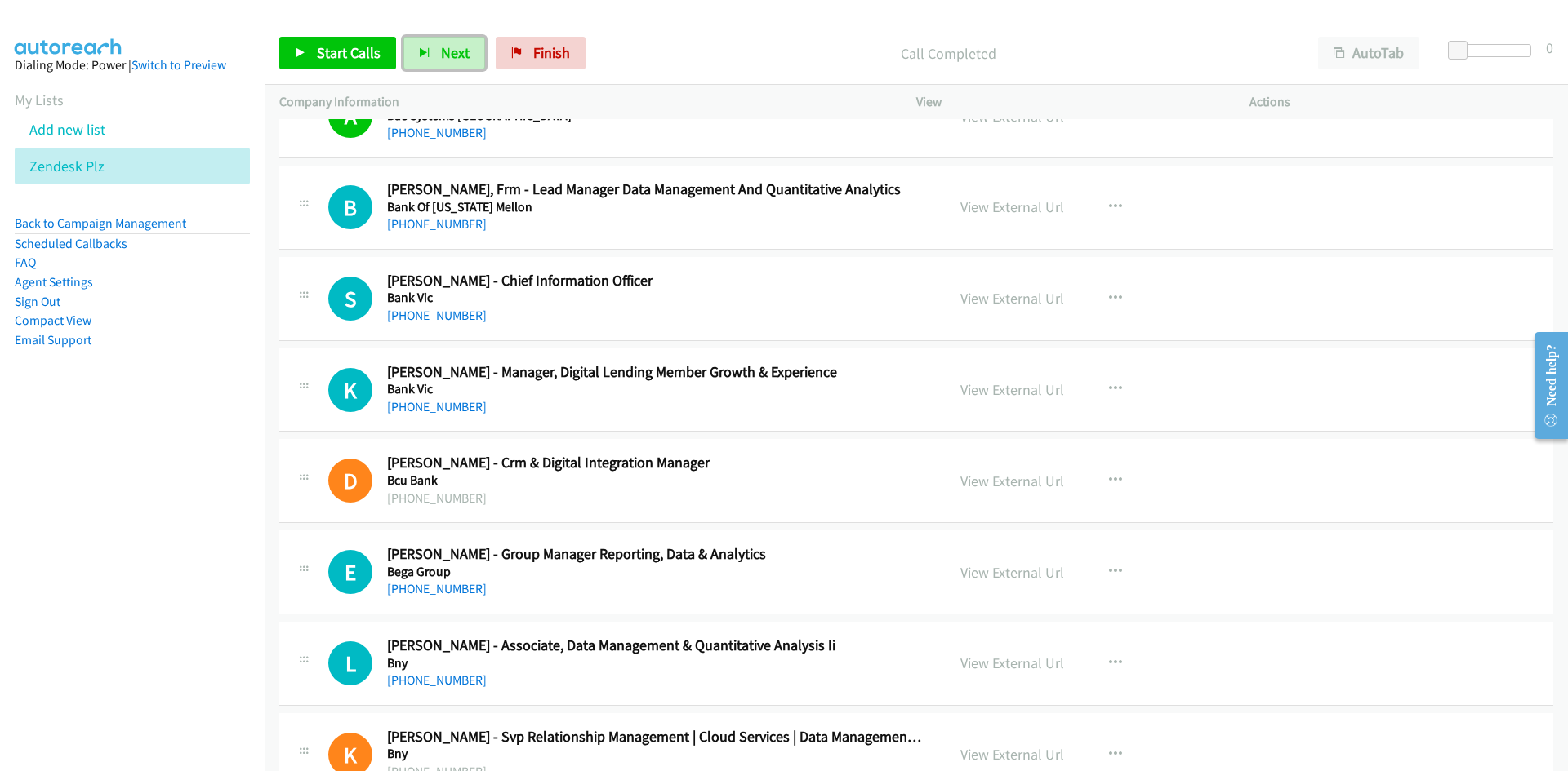
scroll to position [2204, 0]
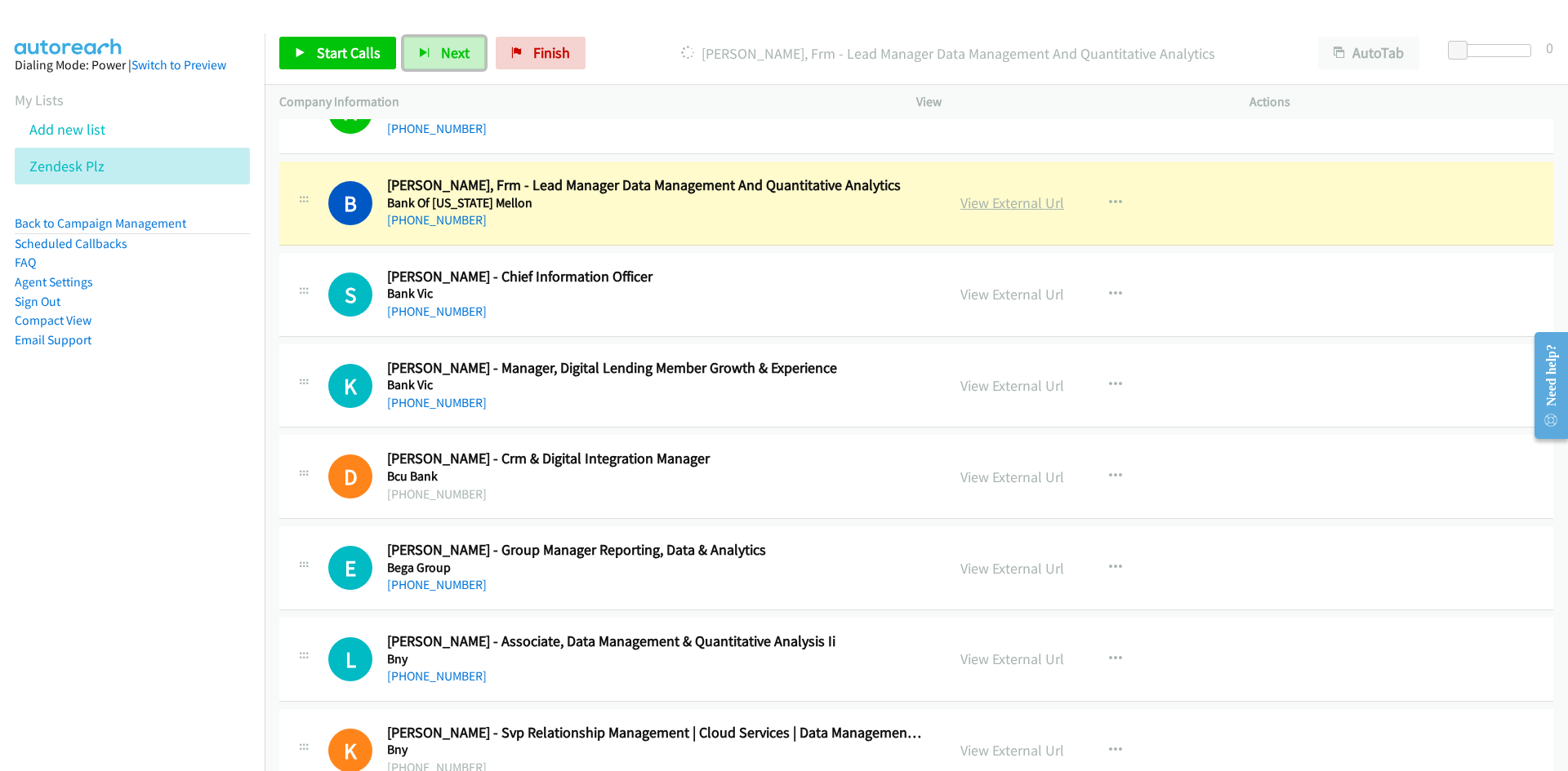
click at [1010, 198] on link "View External Url" at bounding box center [1012, 203] width 103 height 19
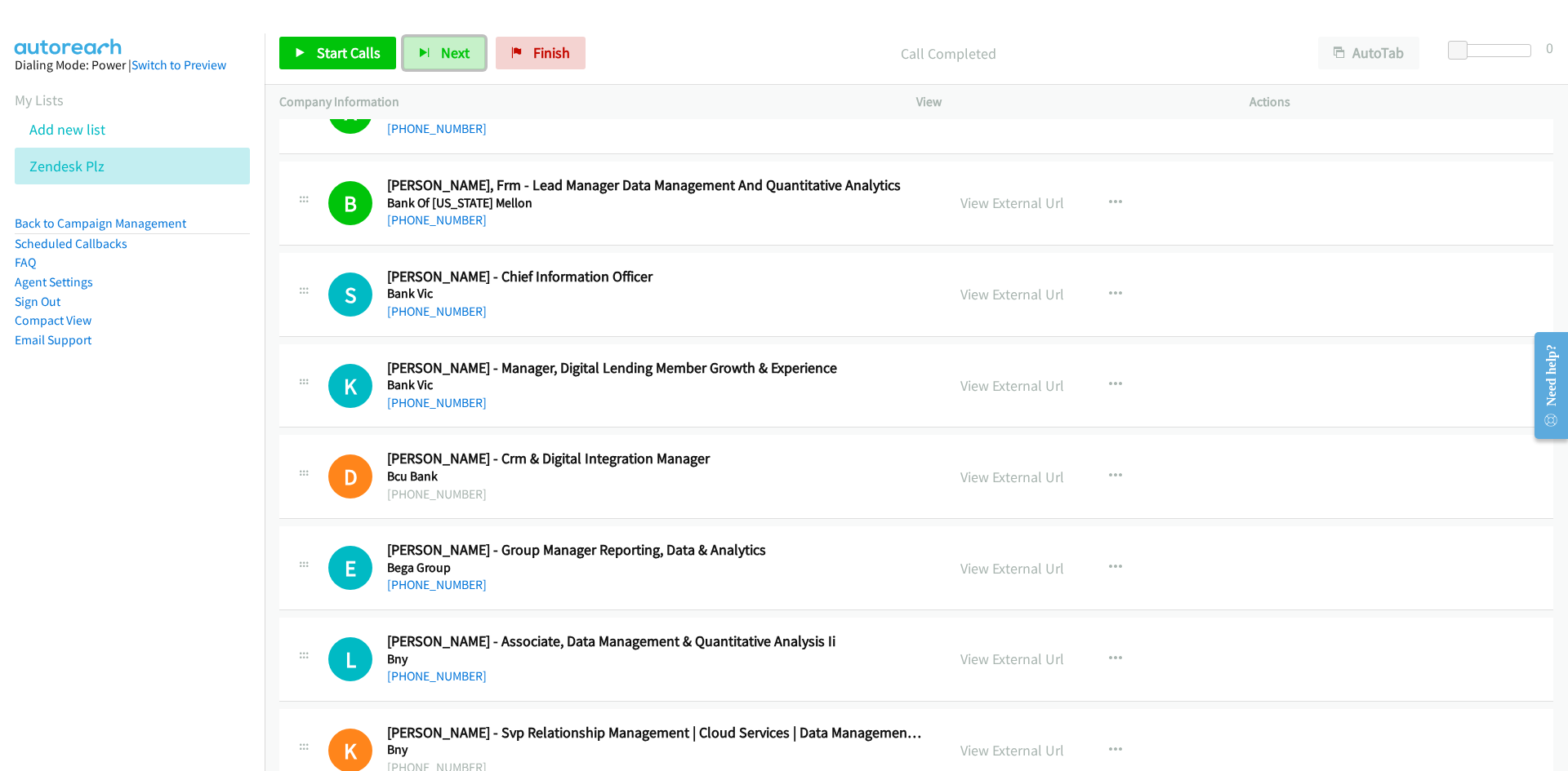
drag, startPoint x: 459, startPoint y: 51, endPoint x: 627, endPoint y: 0, distance: 175.6
click at [459, 51] on span "Next" at bounding box center [455, 52] width 29 height 19
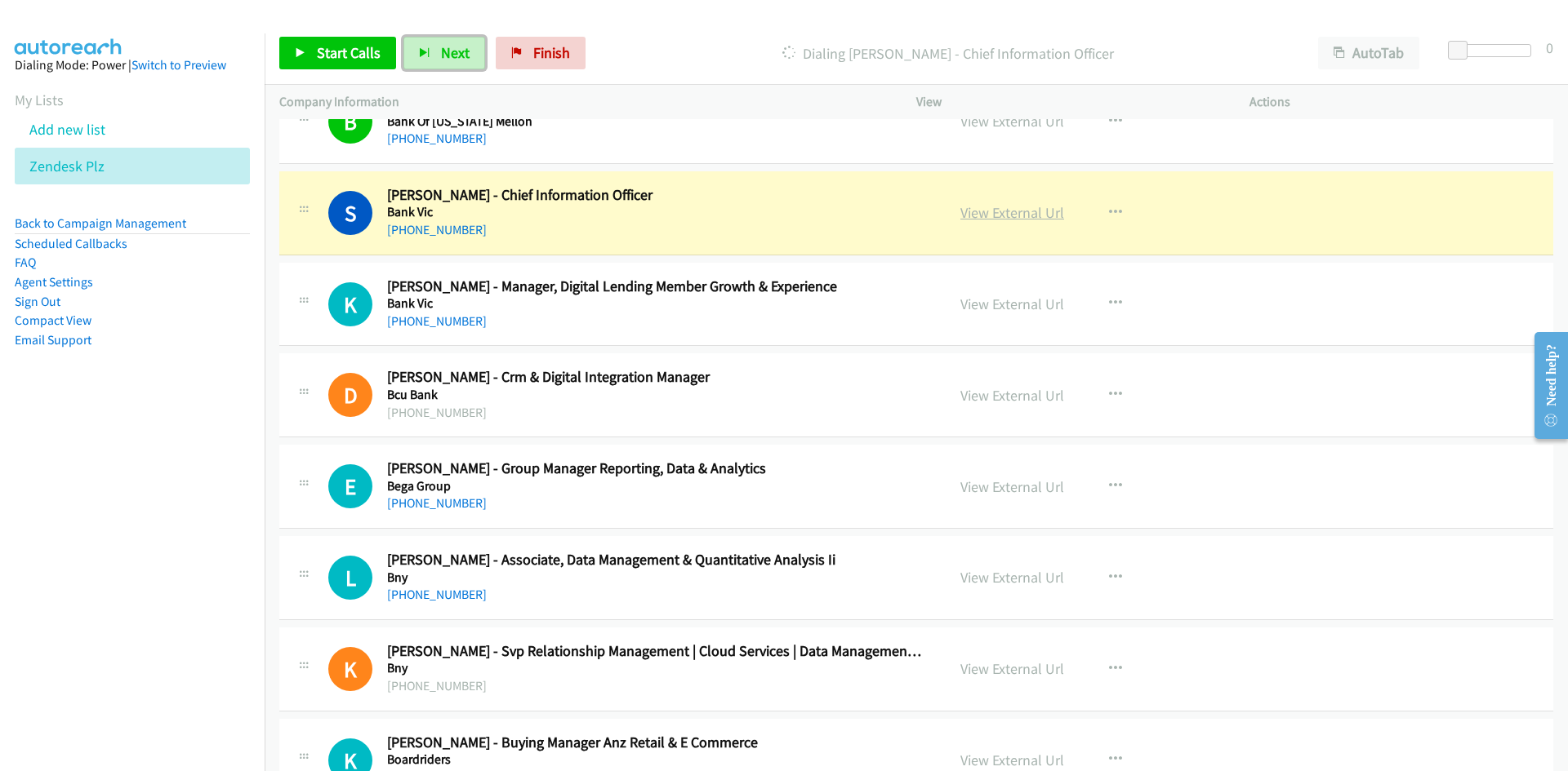
drag, startPoint x: 1039, startPoint y: 217, endPoint x: 1063, endPoint y: 374, distance: 158.8
click at [1039, 217] on link "View External Url" at bounding box center [1012, 212] width 103 height 19
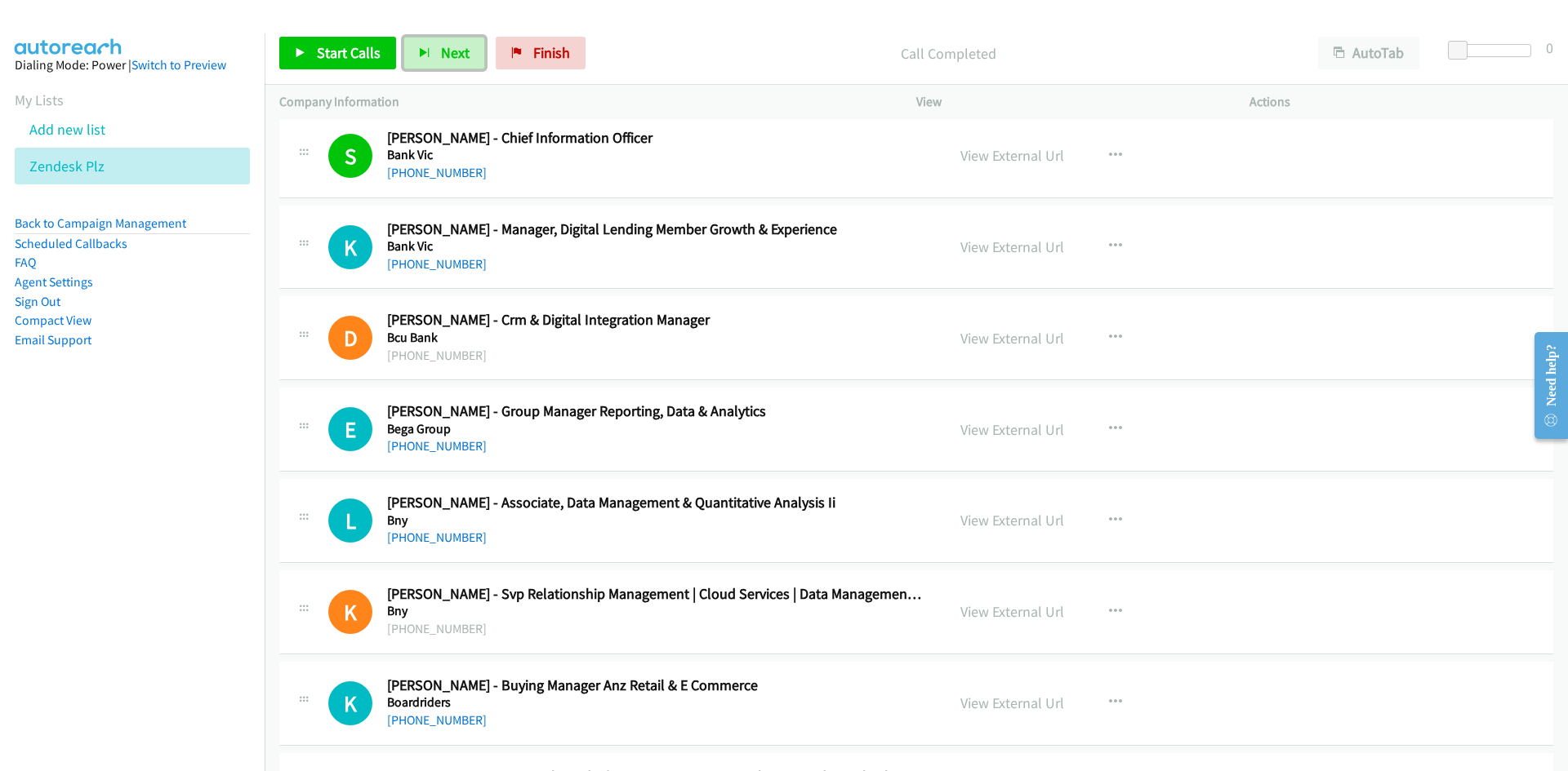
scroll to position [2367, 0]
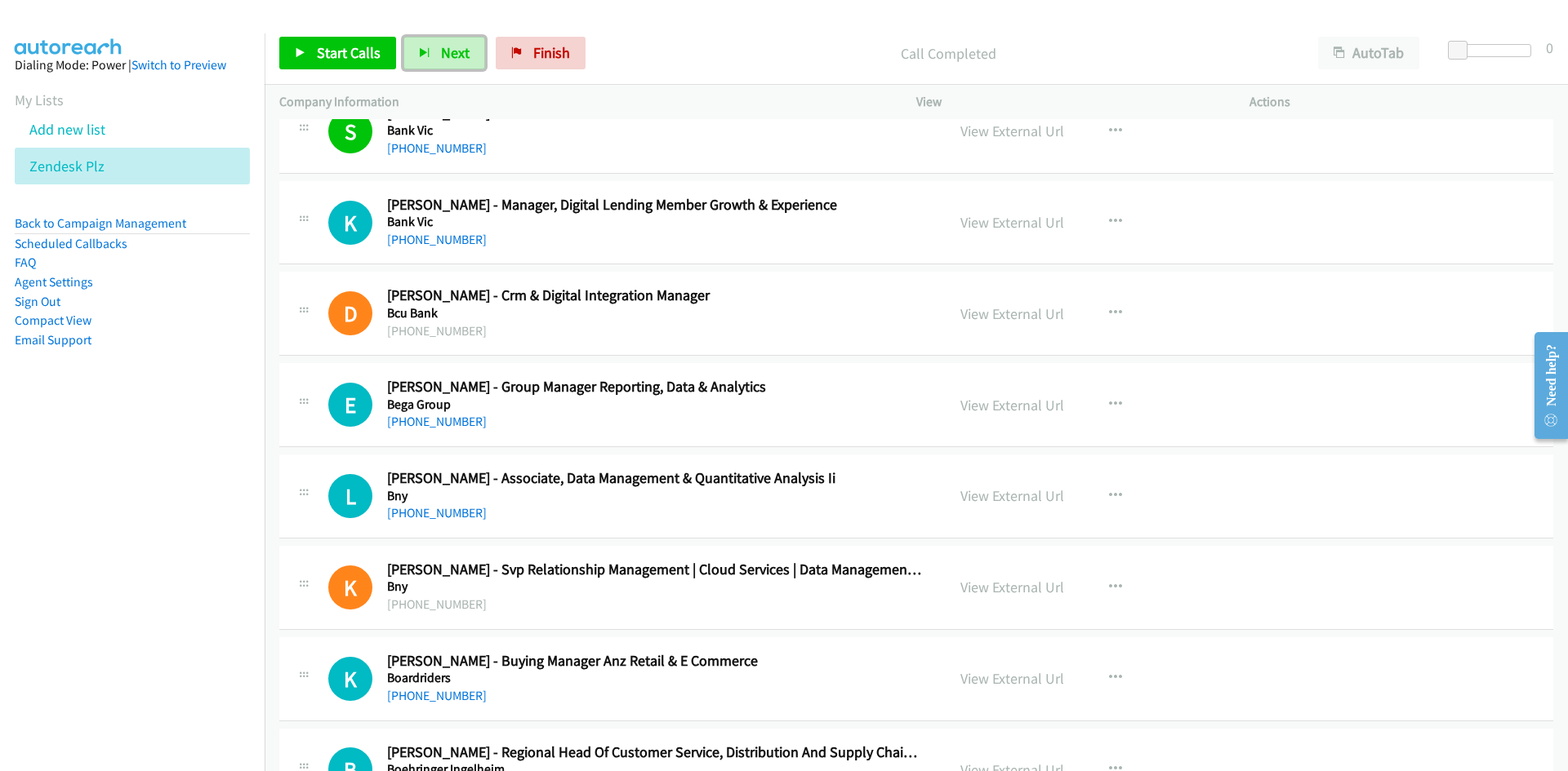
drag, startPoint x: 450, startPoint y: 52, endPoint x: 560, endPoint y: 153, distance: 149.3
click at [450, 52] on span "Next" at bounding box center [455, 52] width 29 height 19
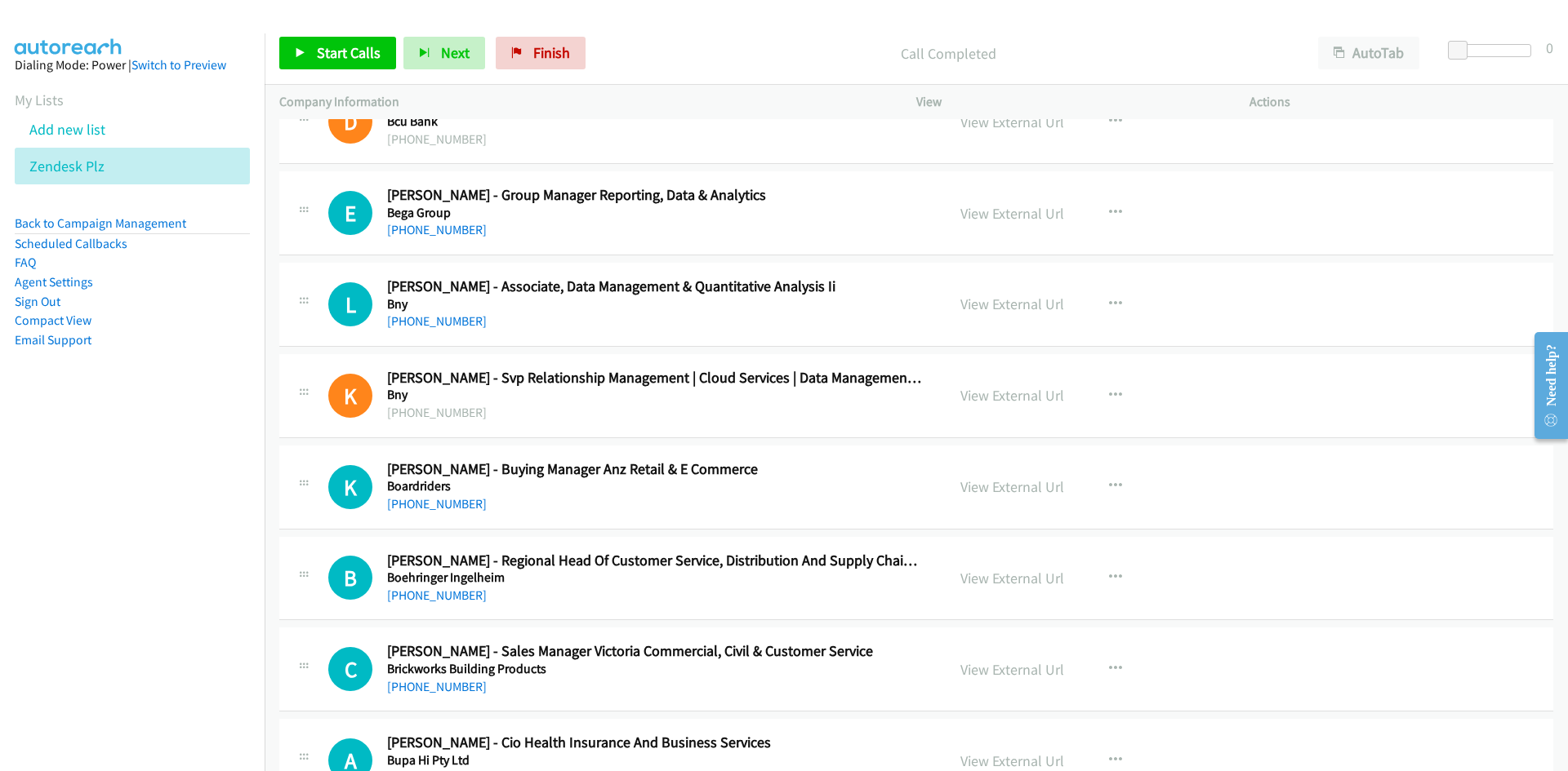
scroll to position [2530, 0]
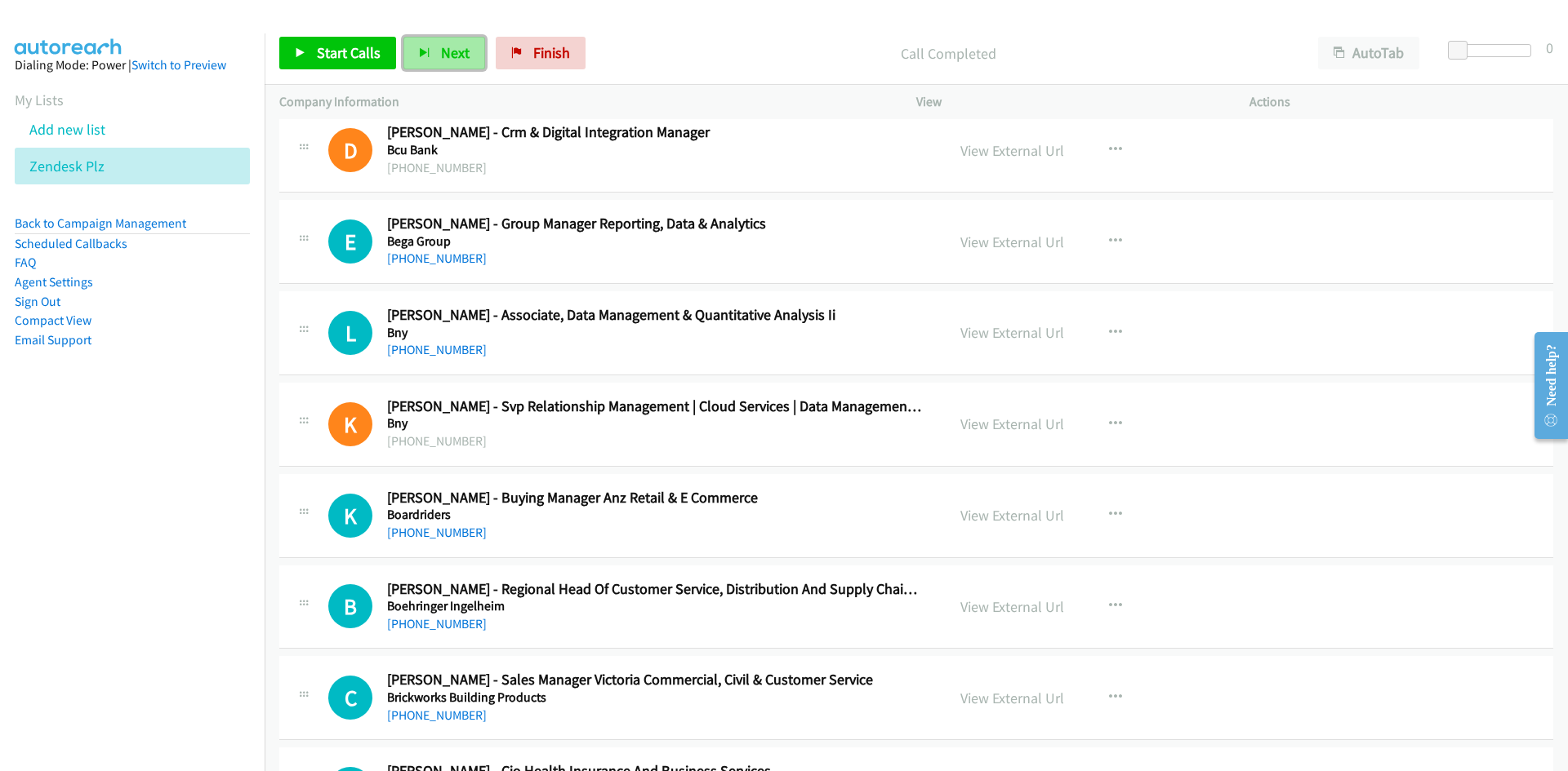
click at [459, 41] on button "Next" at bounding box center [445, 53] width 82 height 33
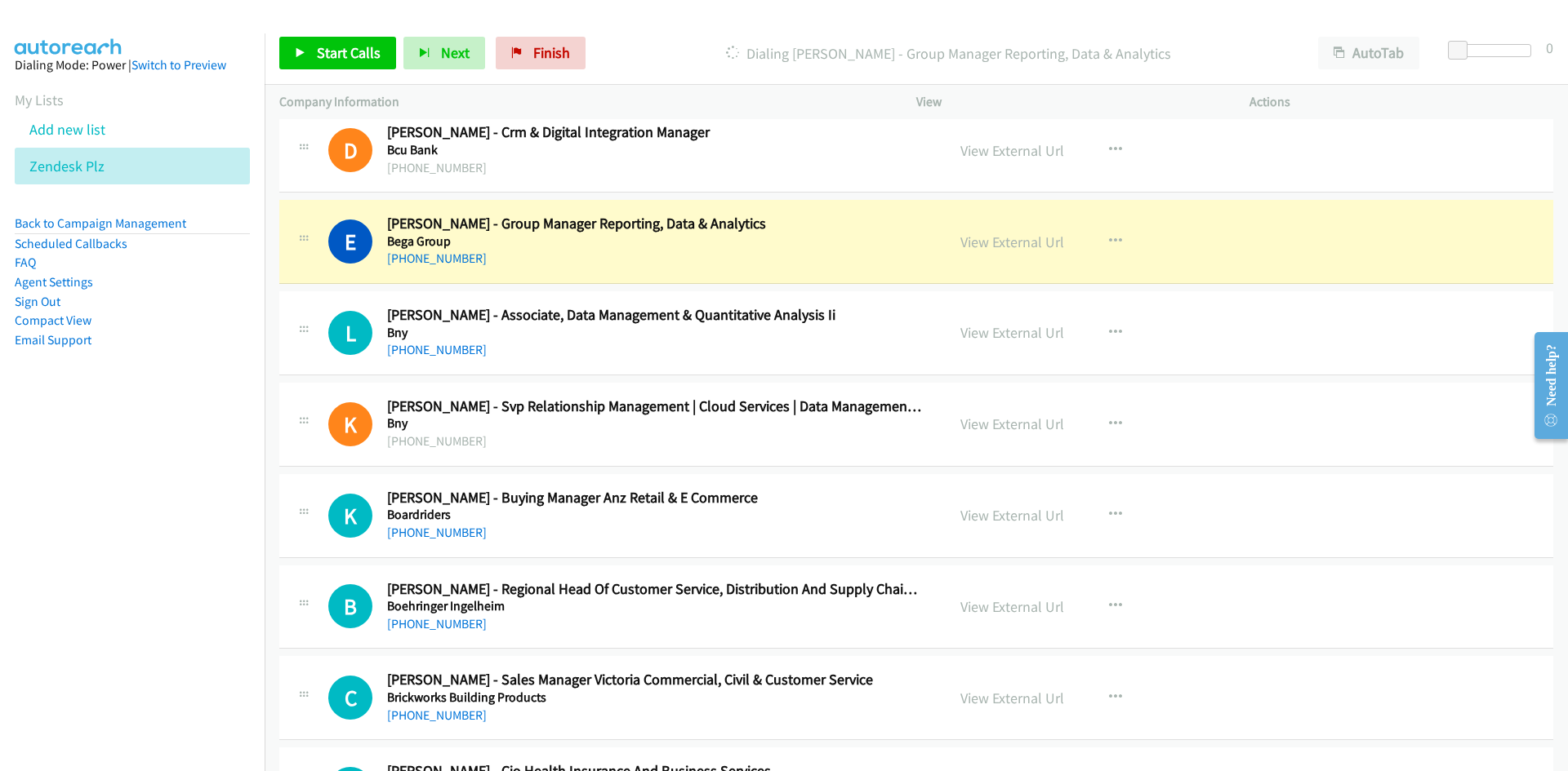
scroll to position [2612, 0]
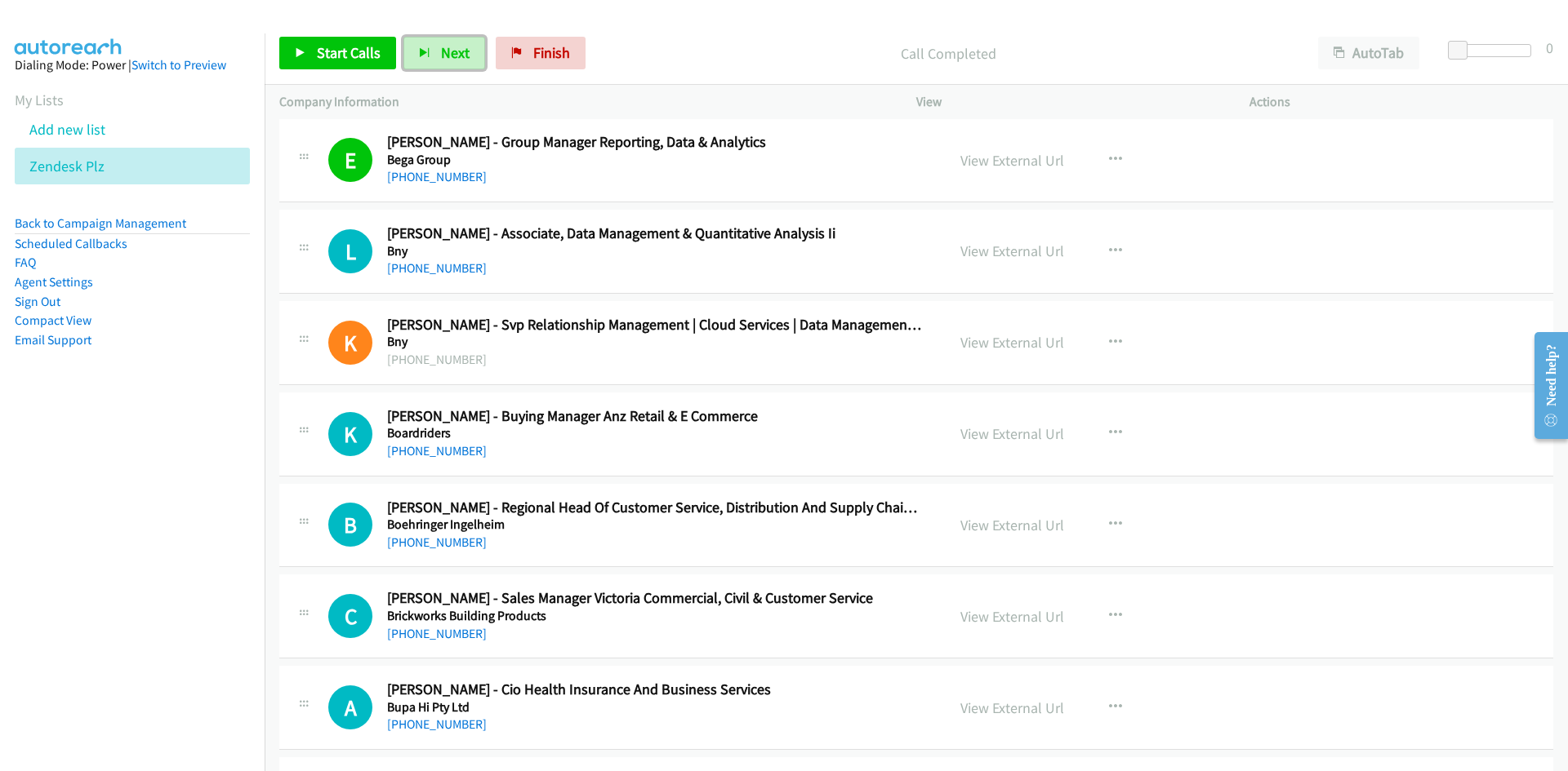
drag, startPoint x: 446, startPoint y: 52, endPoint x: 484, endPoint y: 108, distance: 67.7
click at [446, 52] on span "Next" at bounding box center [455, 52] width 29 height 19
drag, startPoint x: 467, startPoint y: 54, endPoint x: 622, endPoint y: 255, distance: 253.8
click at [467, 54] on button "Next" at bounding box center [445, 53] width 82 height 33
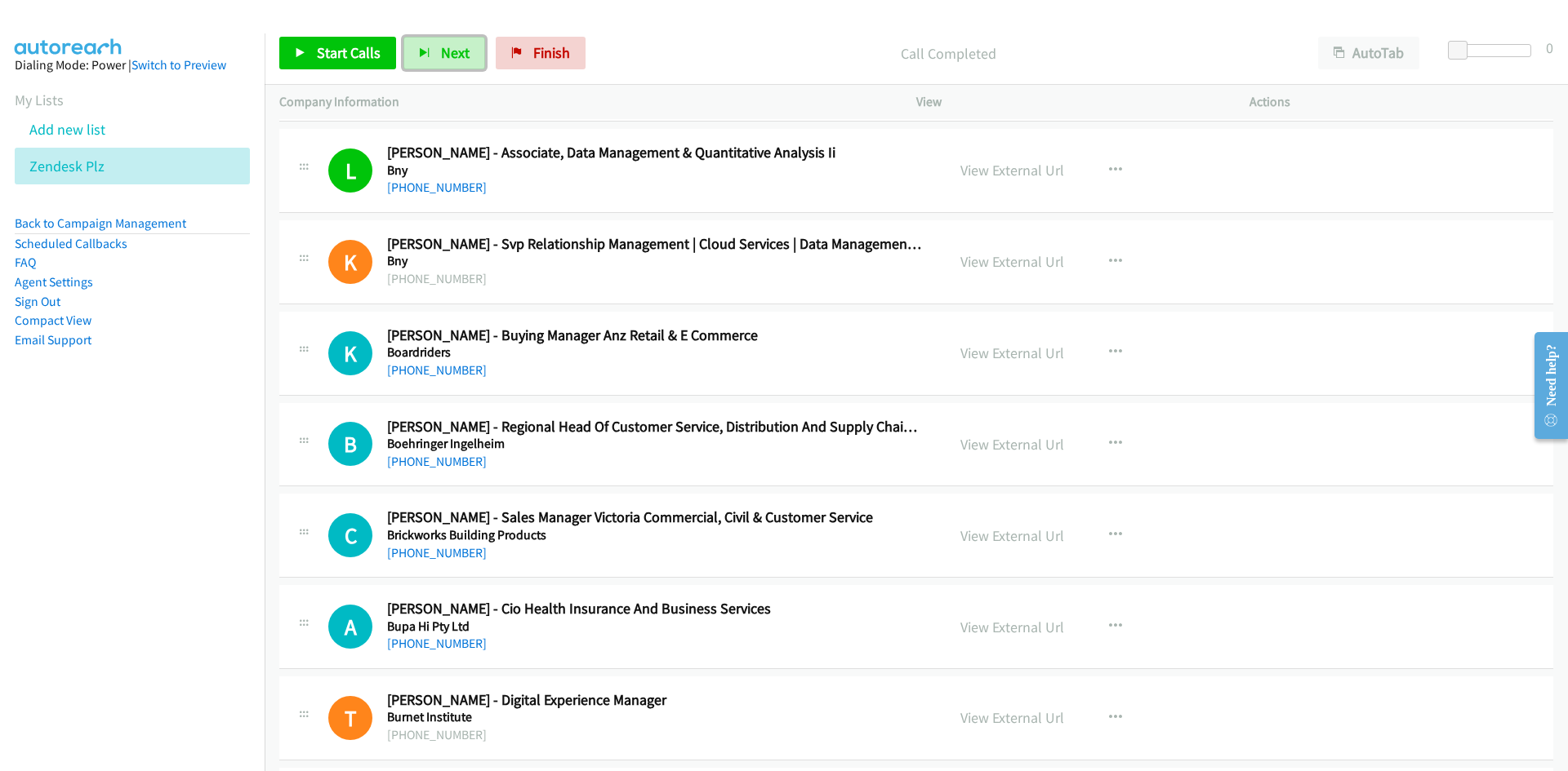
scroll to position [2857, 0]
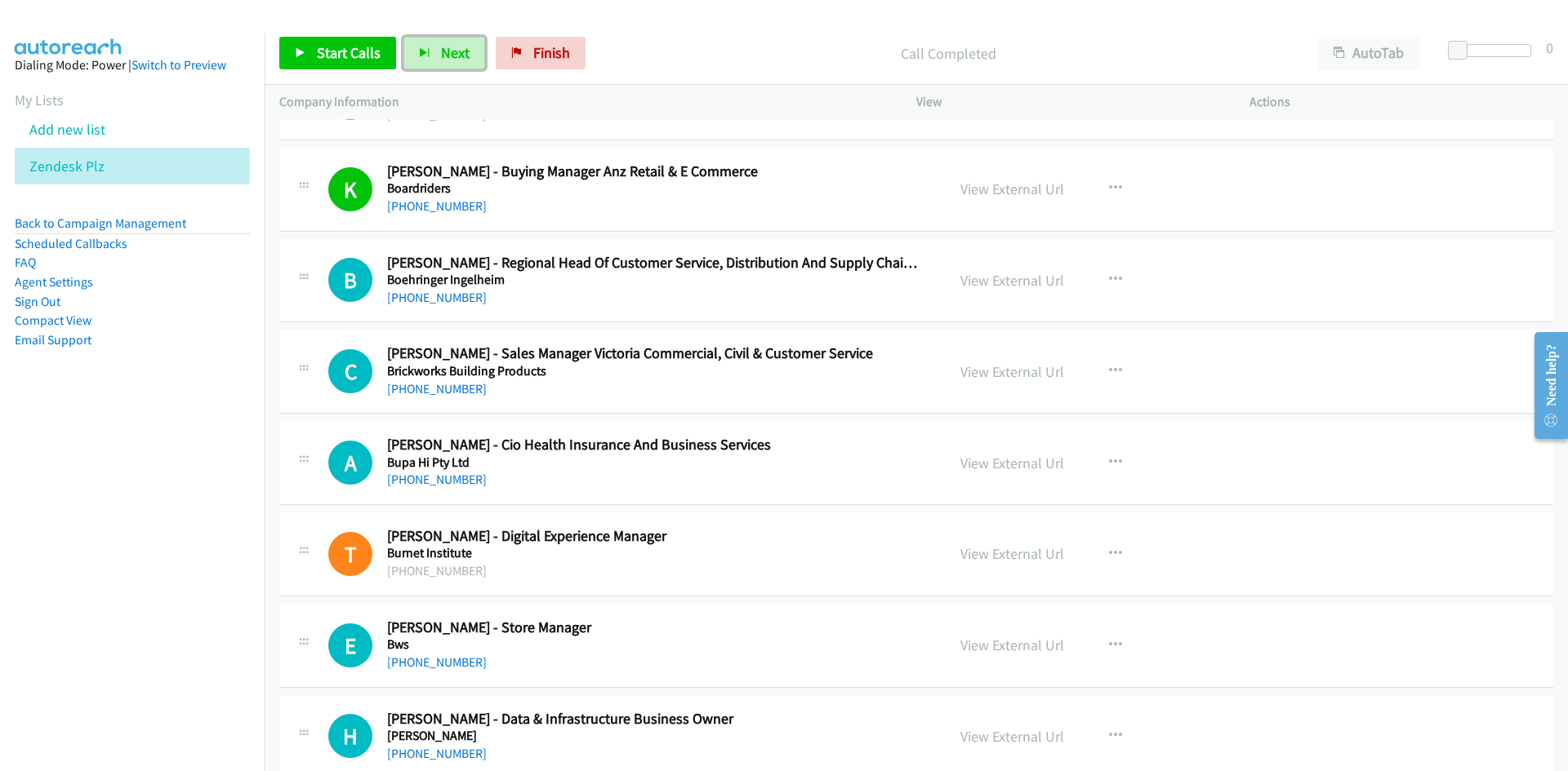
drag, startPoint x: 463, startPoint y: 55, endPoint x: 583, endPoint y: 128, distance: 140.5
click at [463, 55] on span "Next" at bounding box center [455, 52] width 29 height 19
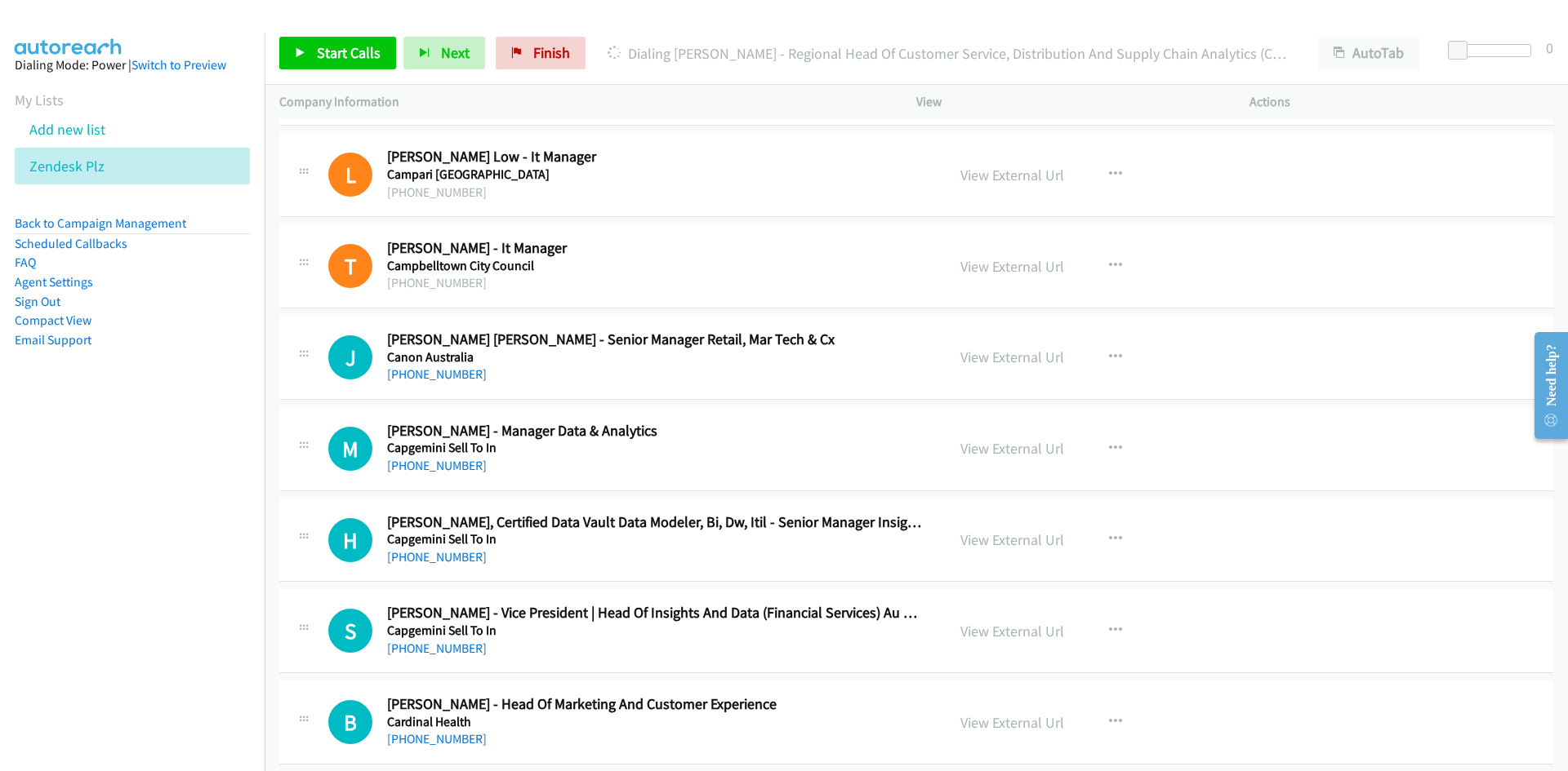
scroll to position [3673, 0]
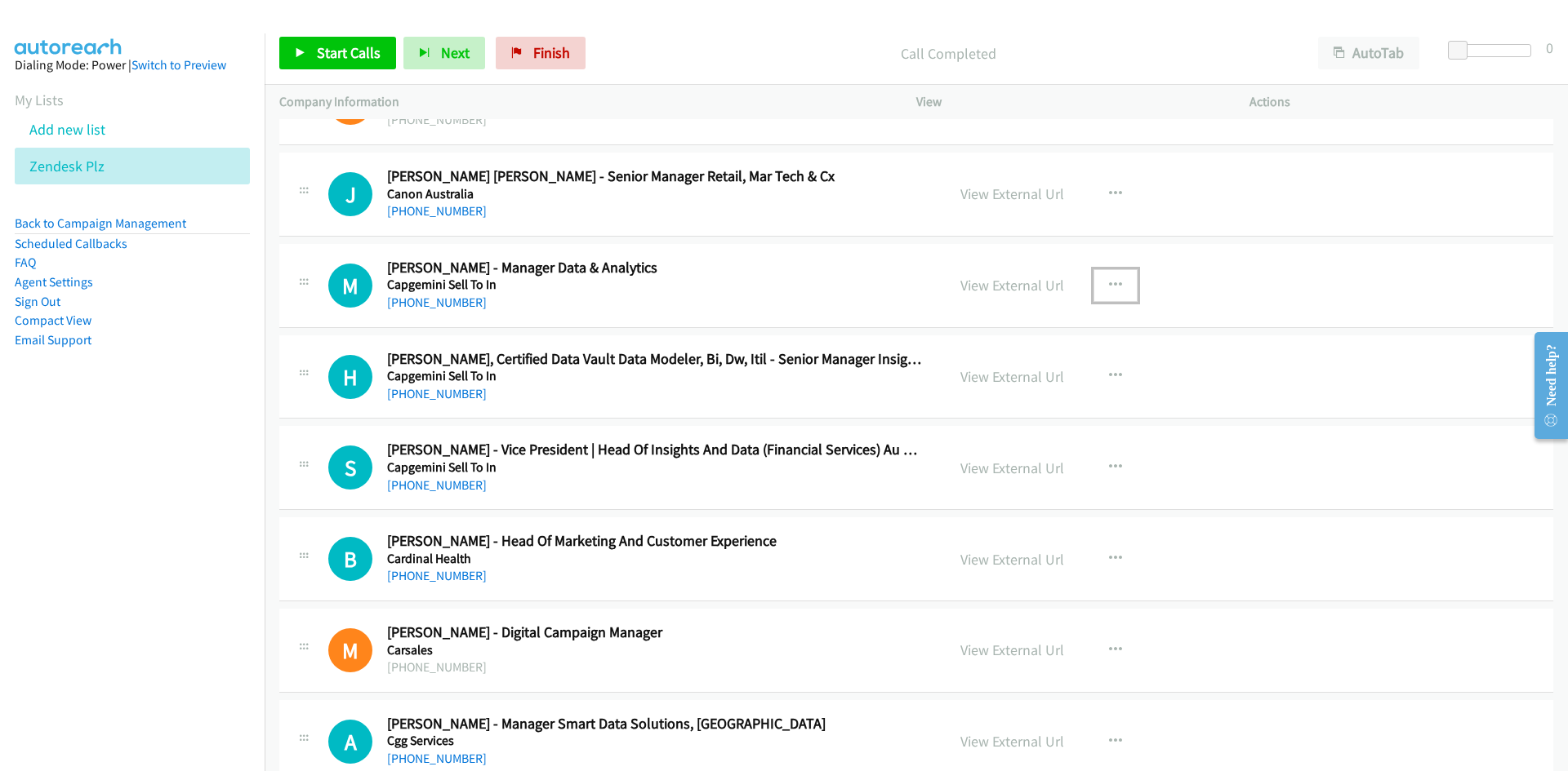
drag, startPoint x: 1121, startPoint y: 283, endPoint x: 1114, endPoint y: 289, distance: 9.2
click at [1121, 283] on button "button" at bounding box center [1115, 285] width 44 height 33
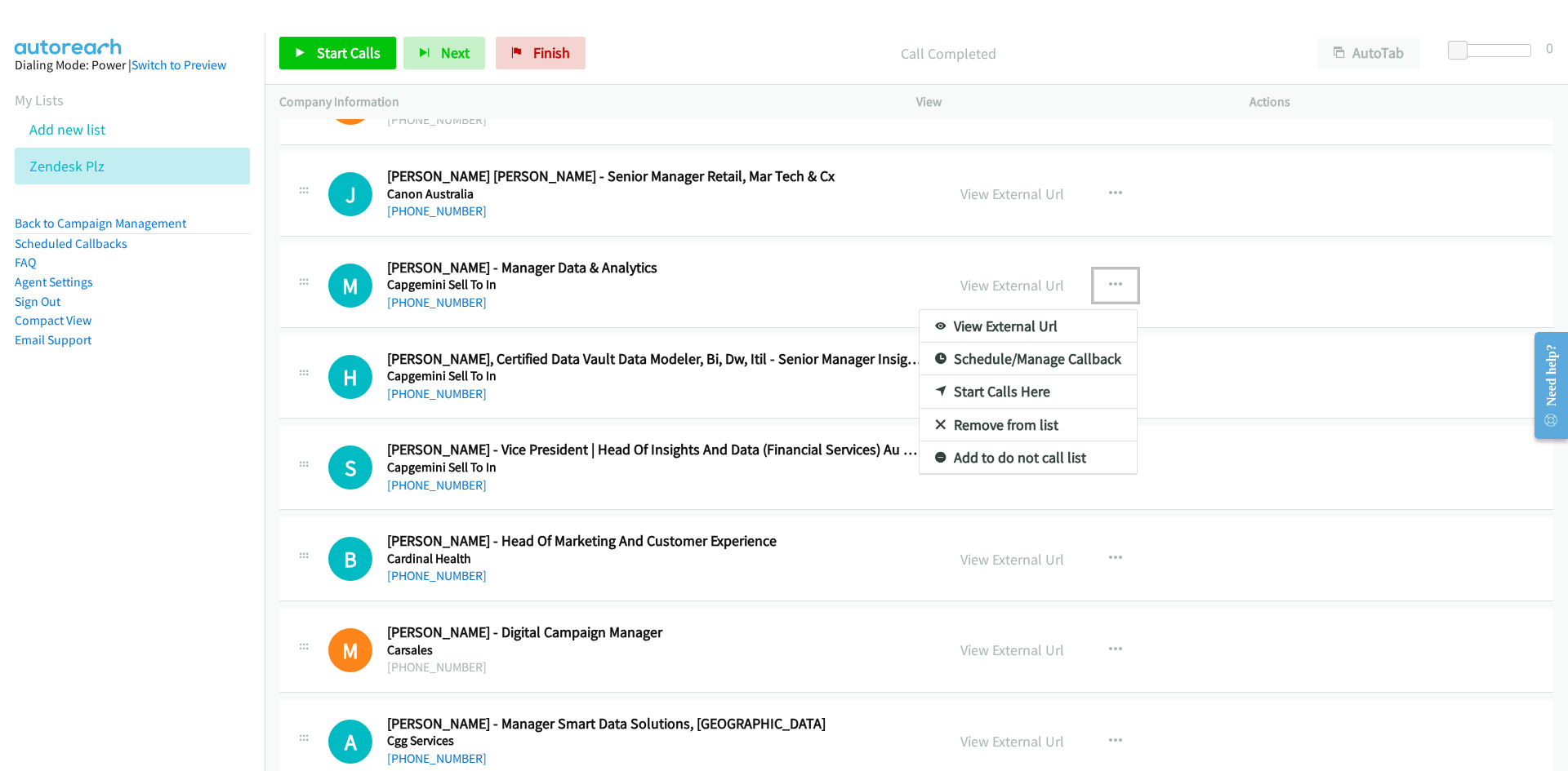
click at [996, 388] on link "Start Calls Here" at bounding box center [1027, 392] width 217 height 33
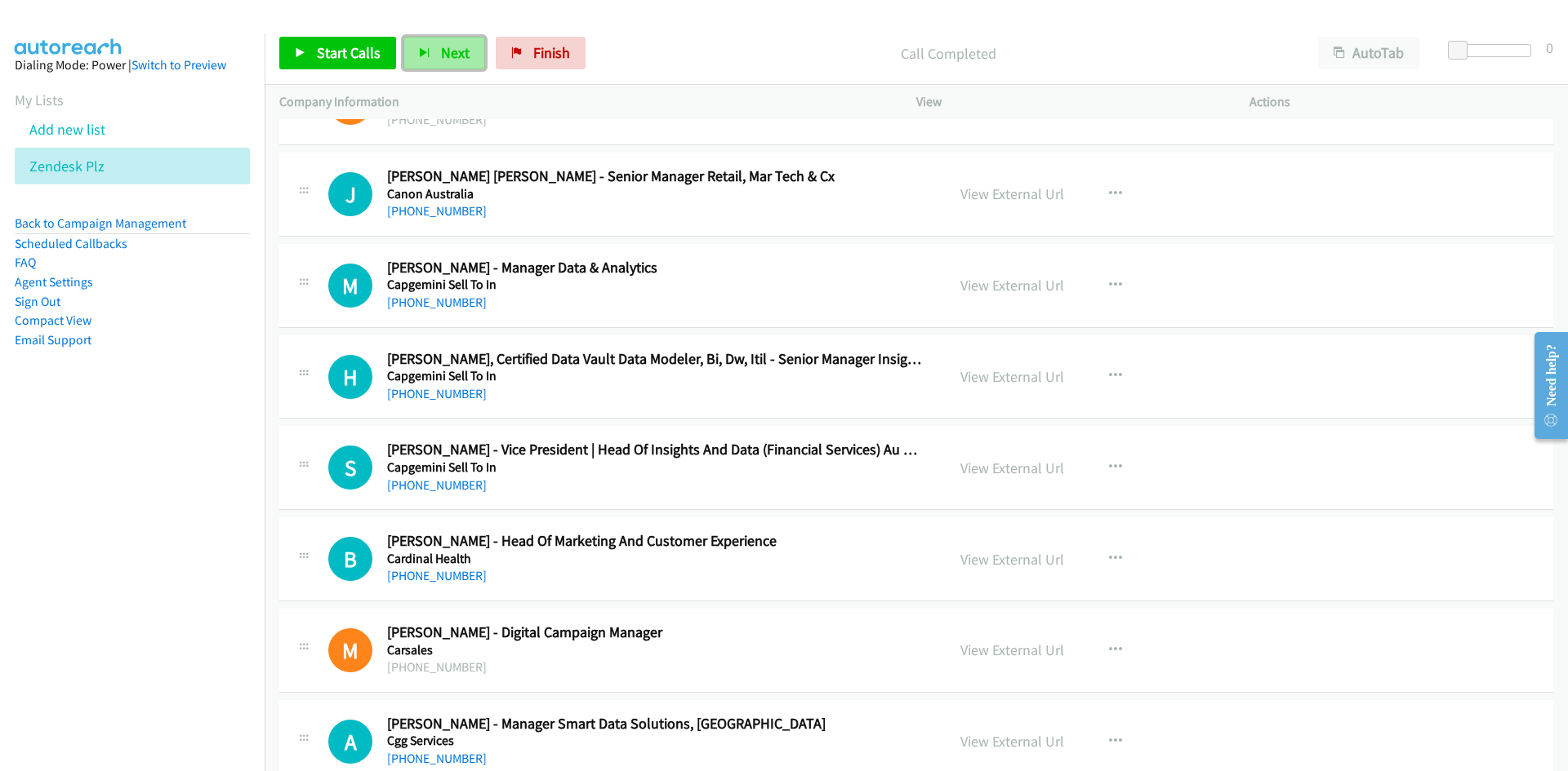
click at [435, 57] on button "Next" at bounding box center [445, 53] width 82 height 33
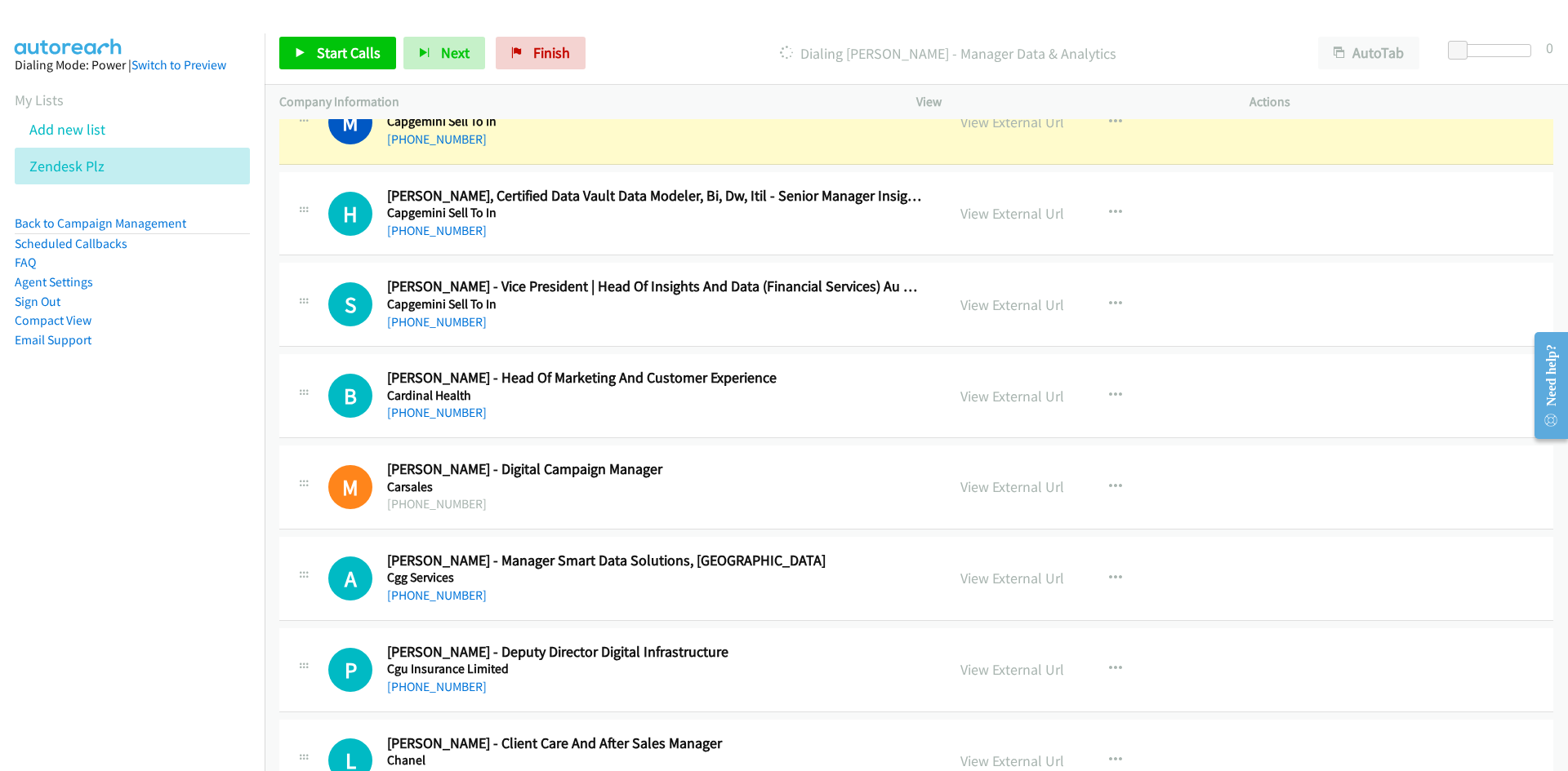
scroll to position [3754, 0]
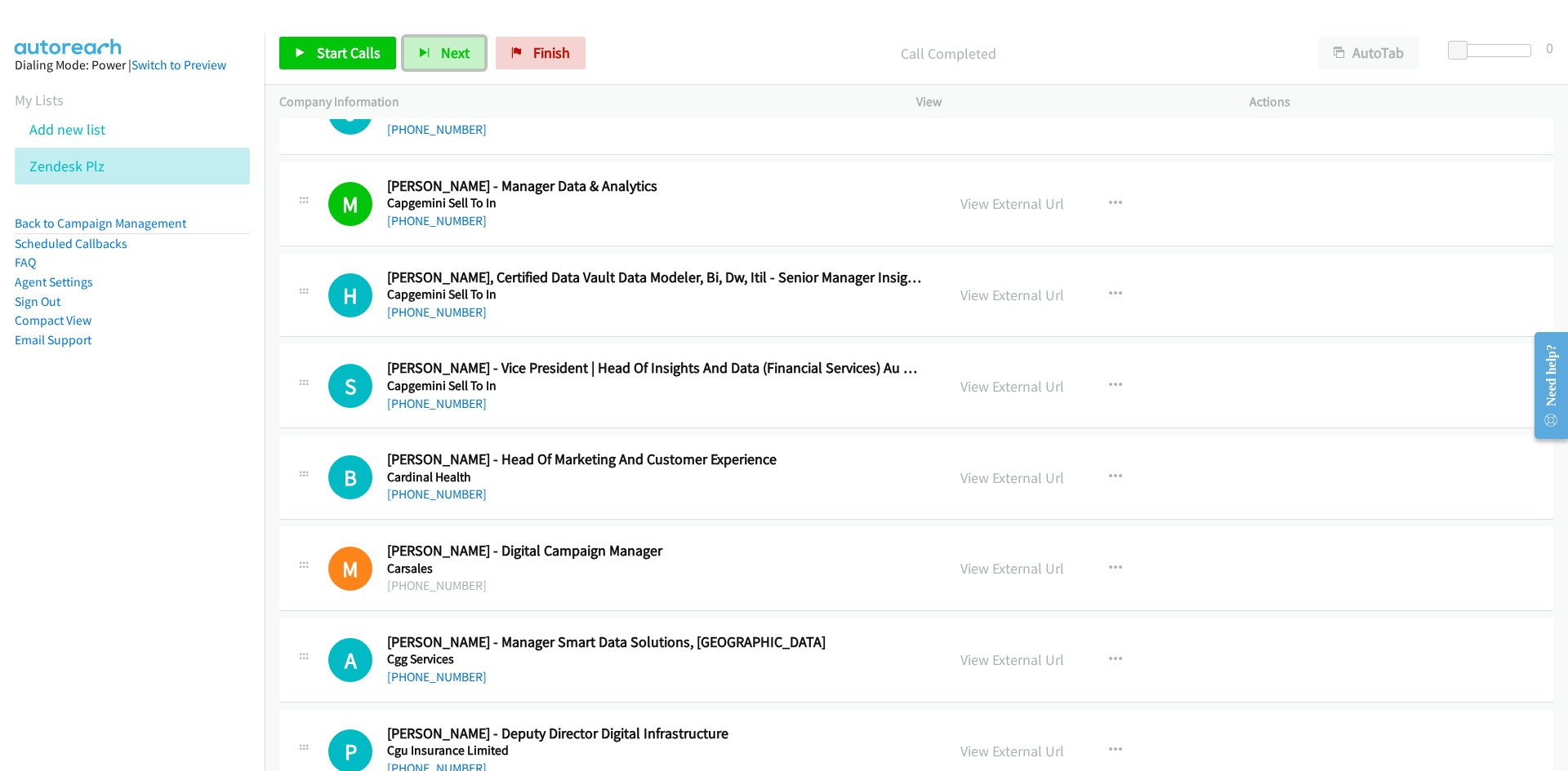
drag, startPoint x: 435, startPoint y: 50, endPoint x: 566, endPoint y: 136, distance: 156.7
click at [435, 50] on button "Next" at bounding box center [445, 53] width 82 height 33
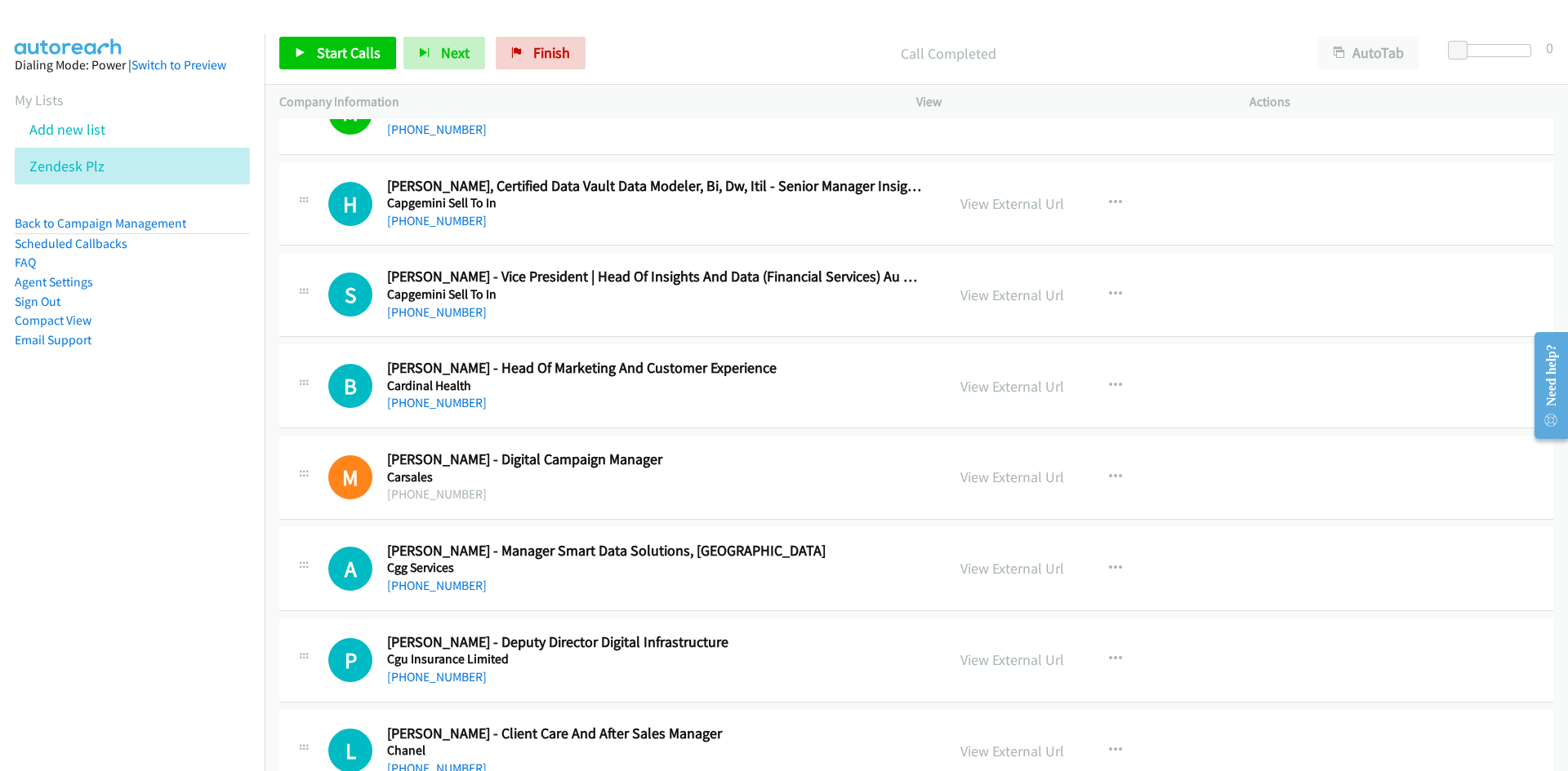
scroll to position [3836, 0]
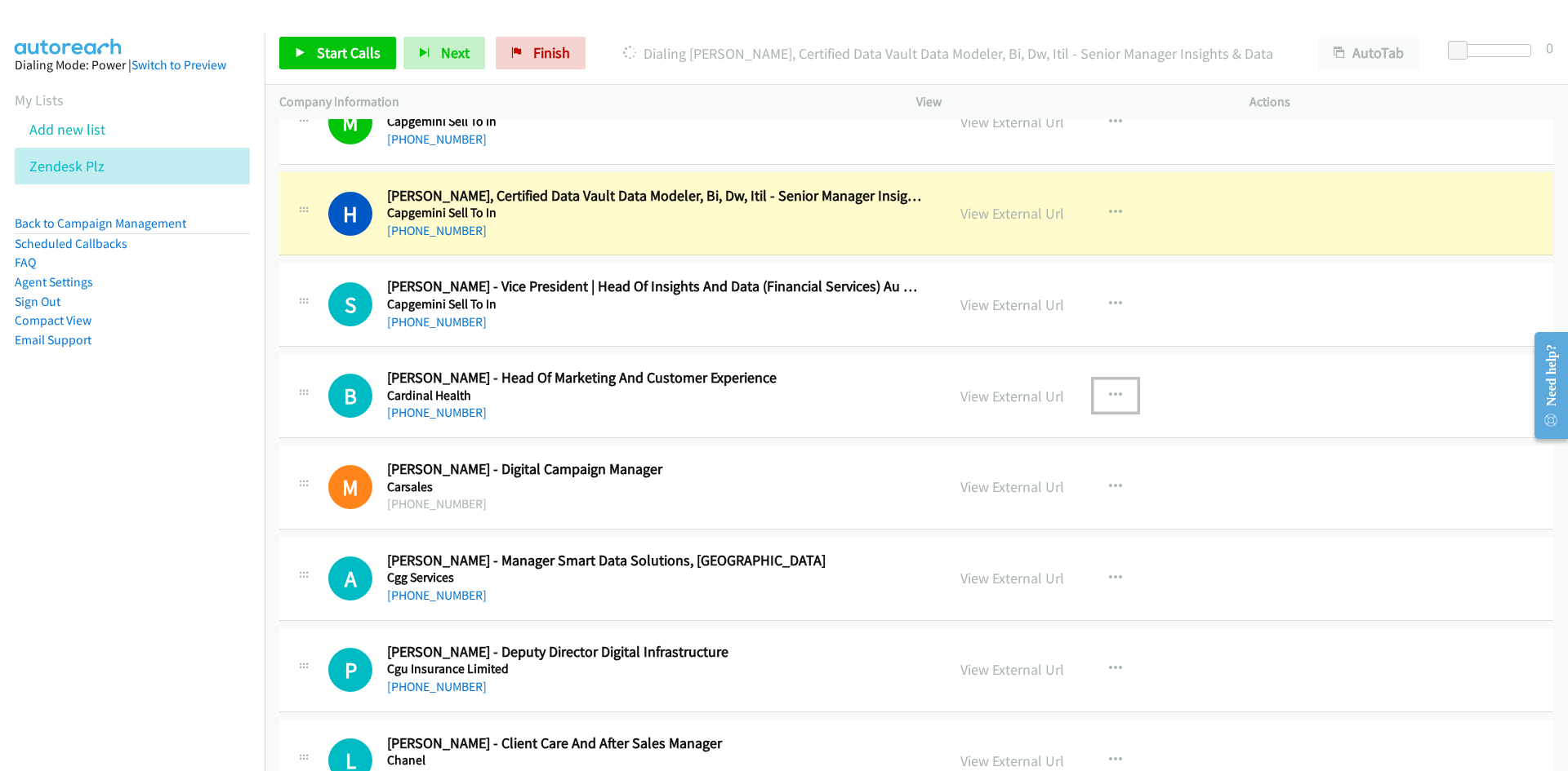
click at [1109, 395] on icon "button" at bounding box center [1115, 396] width 13 height 13
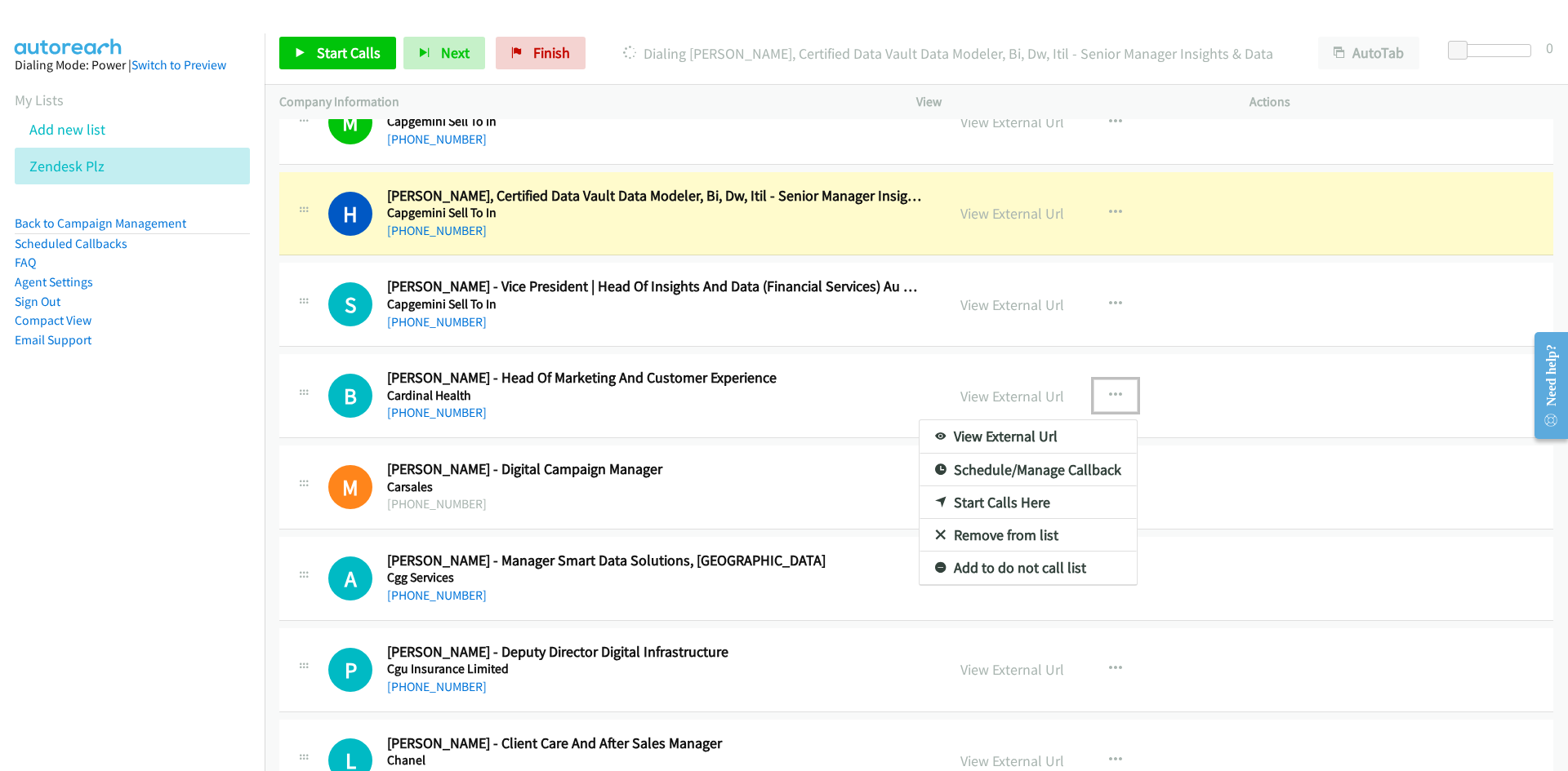
click at [1000, 498] on link "Start Calls Here" at bounding box center [1027, 503] width 217 height 33
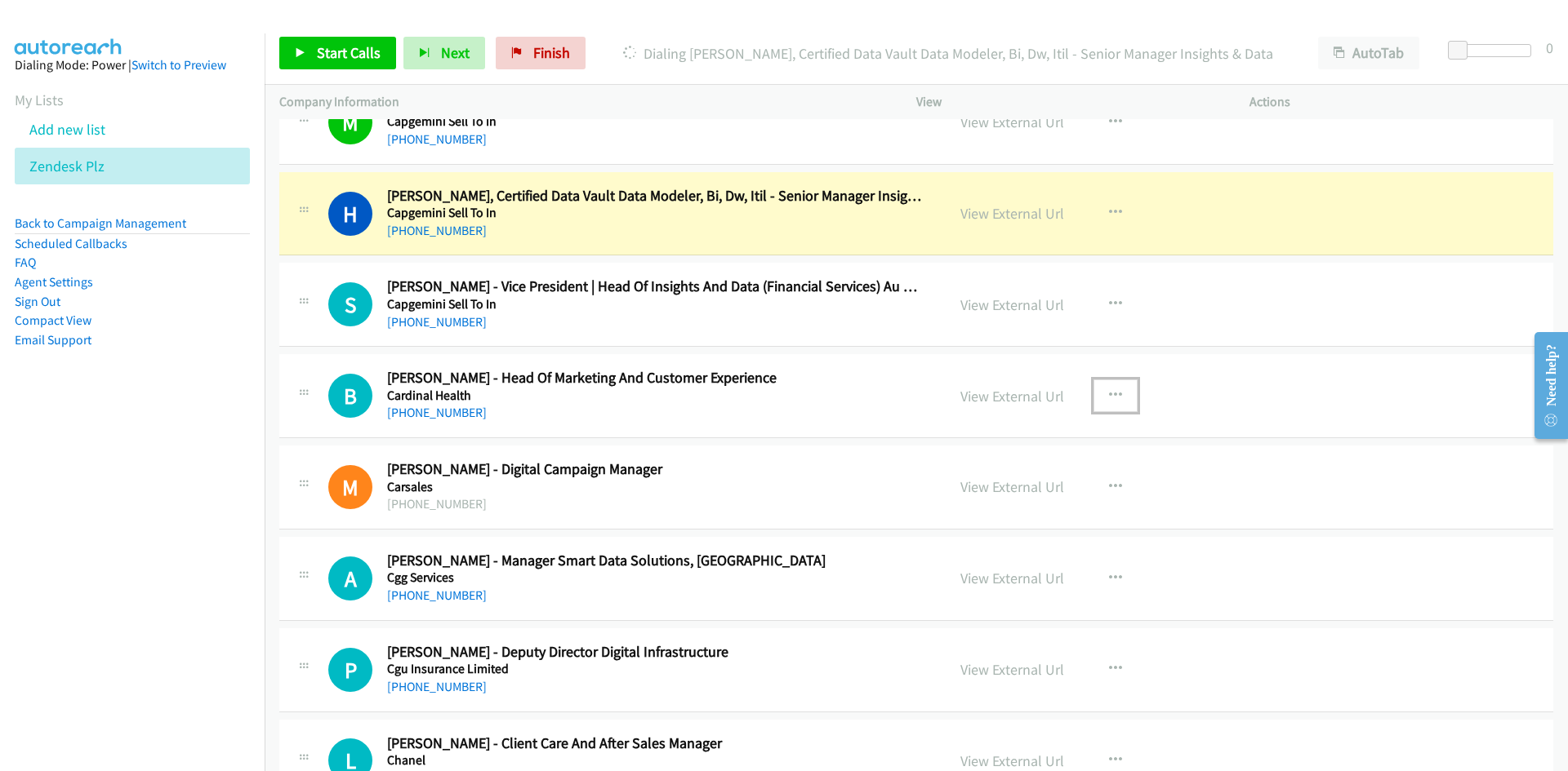
drag, startPoint x: 980, startPoint y: 215, endPoint x: 996, endPoint y: 449, distance: 234.5
click at [980, 215] on link "View External Url" at bounding box center [1012, 213] width 103 height 19
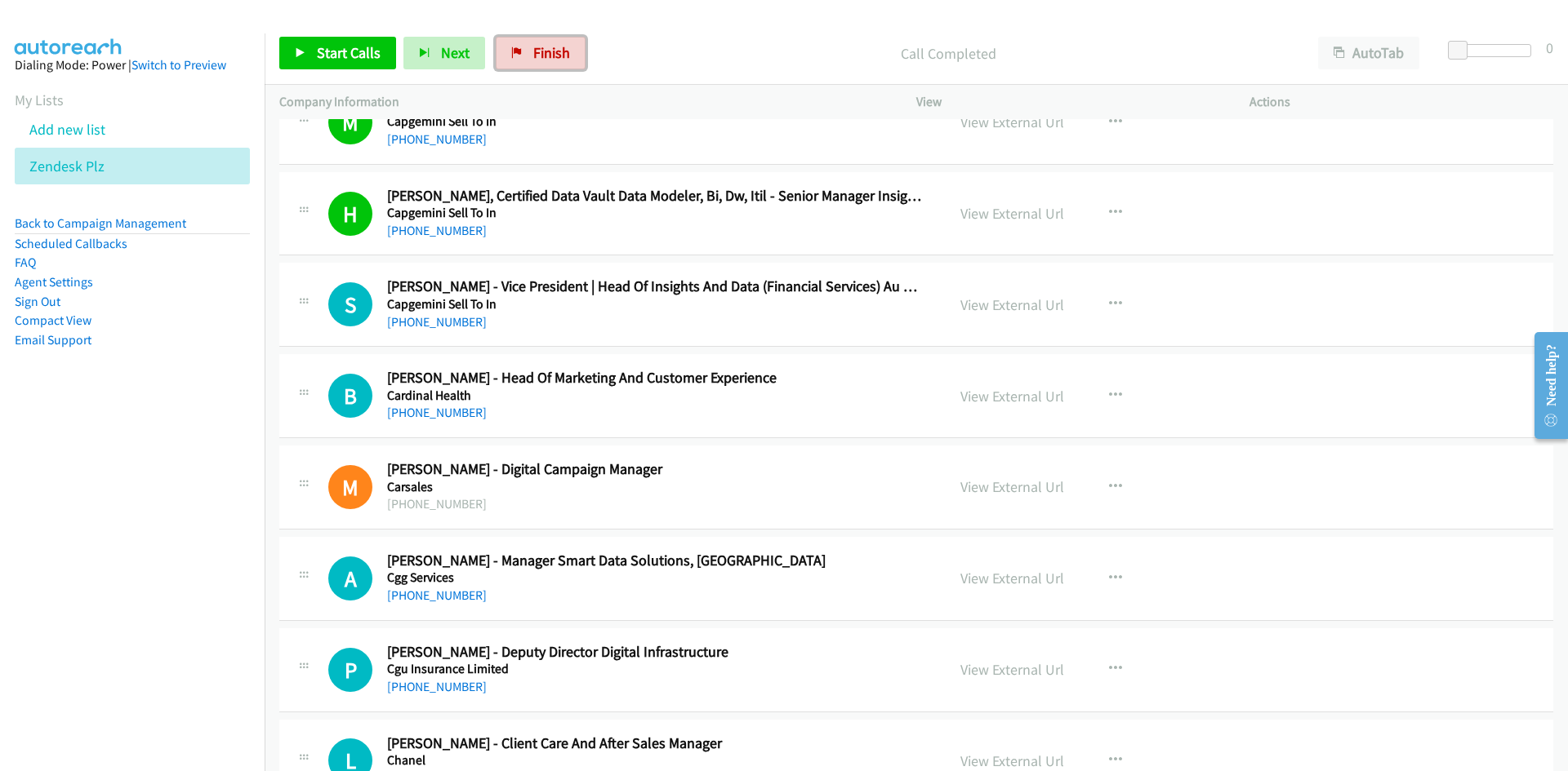
click at [543, 57] on span "Finish" at bounding box center [551, 52] width 37 height 19
